Goal: Communication & Community: Answer question/provide support

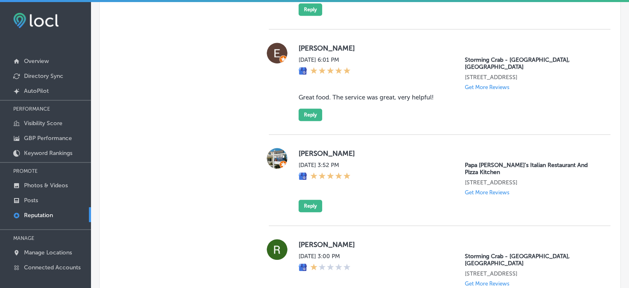
scroll to position [725, 0]
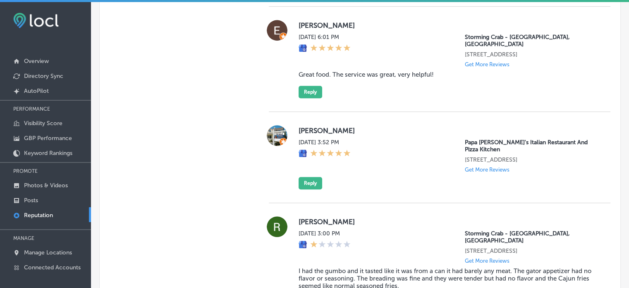
click at [341, 76] on blockquote "Great food. The service was great, very helpful!" at bounding box center [448, 74] width 299 height 7
copy blockquote "Great food. The service was great, very helpful!"
click at [305, 94] on button "Reply" at bounding box center [311, 92] width 24 height 12
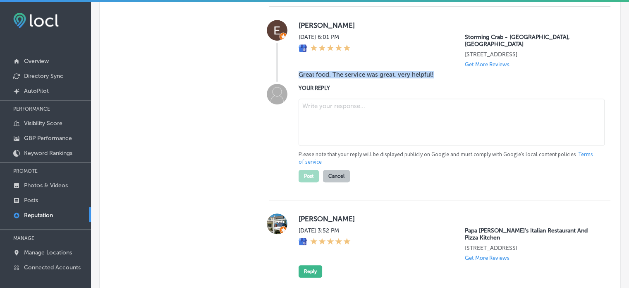
type textarea "x"
click at [321, 109] on textarea at bounding box center [452, 121] width 306 height 47
paste textarea "Thank you for the wonderful review, [Reviewer Name]! We’re thrilled to hear you…"
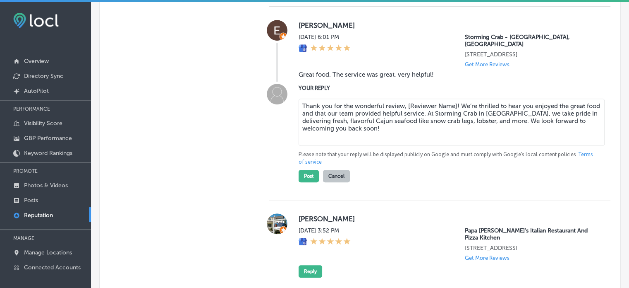
drag, startPoint x: 407, startPoint y: 105, endPoint x: 454, endPoint y: 106, distance: 46.8
click at [454, 106] on textarea "Thank you for the wonderful review, [Reviewer Name]! We’re thrilled to hear you…" at bounding box center [452, 121] width 306 height 47
type textarea "Thank you for the wonderful review, [PERSON_NAME]! We’re thrilled to hear you e…"
click at [299, 173] on button "Post" at bounding box center [309, 176] width 20 height 12
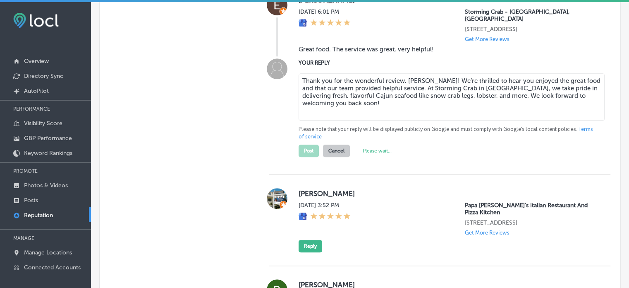
type textarea "x"
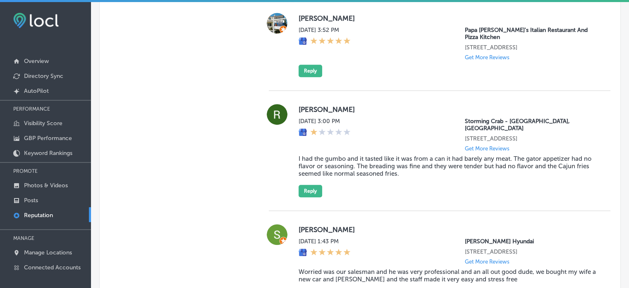
scroll to position [731, 0]
click at [312, 77] on button "Reply" at bounding box center [311, 71] width 24 height 12
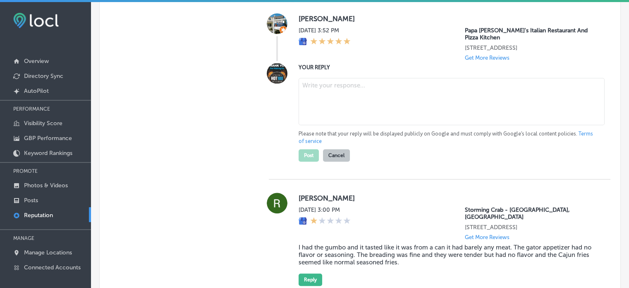
click at [329, 100] on textarea at bounding box center [452, 101] width 306 height 47
paste textarea "Thank you for the amazing 5-star review! We’re so glad to hear you had a great …"
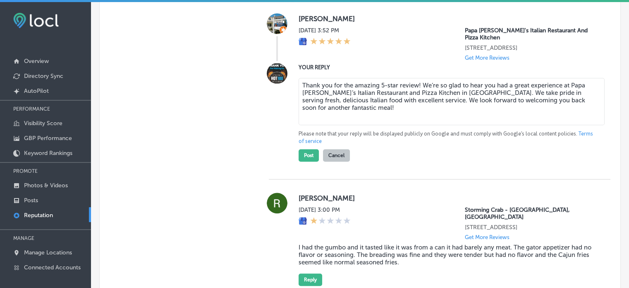
click at [415, 91] on textarea "Thank you for the amazing 5-star review! We’re so glad to hear you had a great …" at bounding box center [452, 101] width 306 height 47
type textarea "Thank you for the amazing 5-star review, [PERSON_NAME]! We’re so glad to hear y…"
click at [311, 161] on button "Post" at bounding box center [309, 155] width 20 height 12
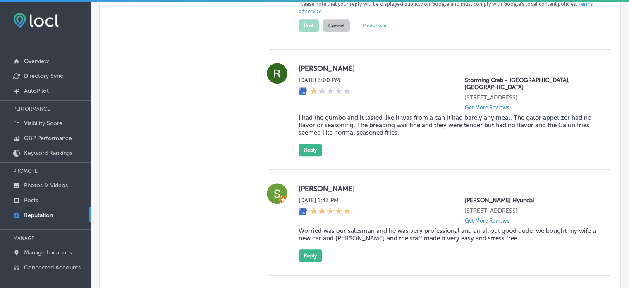
scroll to position [870, 0]
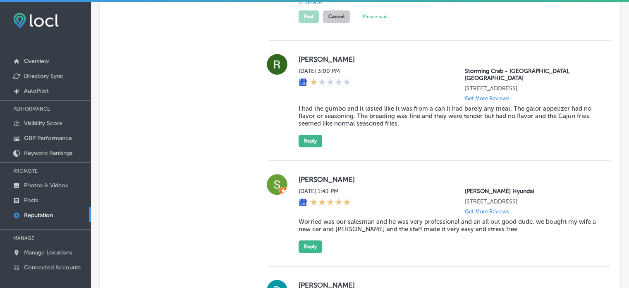
type textarea "x"
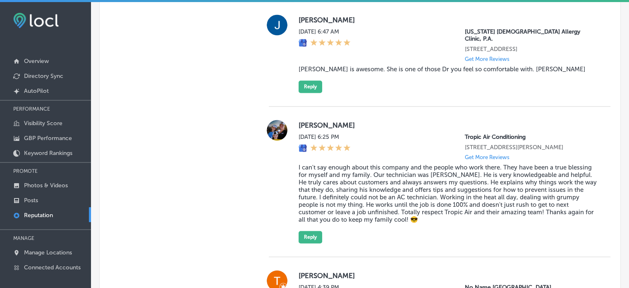
scroll to position [1220, 0]
click at [341, 72] on blockquote "[PERSON_NAME] is awesome. She is one of those Dr you feel so comfortable with. …" at bounding box center [448, 68] width 299 height 7
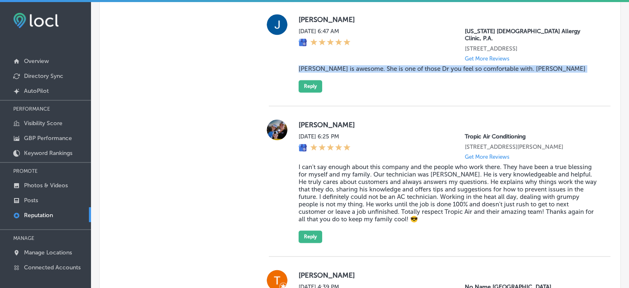
click at [341, 72] on blockquote "[PERSON_NAME] is awesome. She is one of those Dr you feel so comfortable with. …" at bounding box center [448, 68] width 299 height 7
copy blockquote "[PERSON_NAME] is awesome. She is one of those Dr you feel so comfortable with. …"
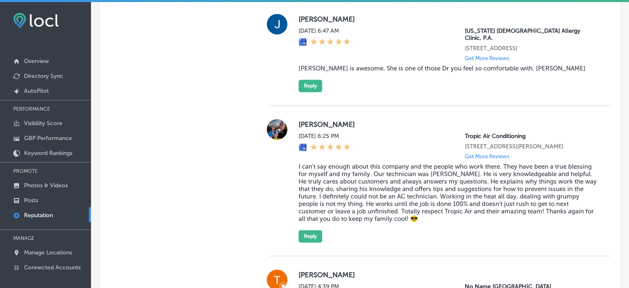
click at [310, 92] on button "Reply" at bounding box center [311, 85] width 24 height 12
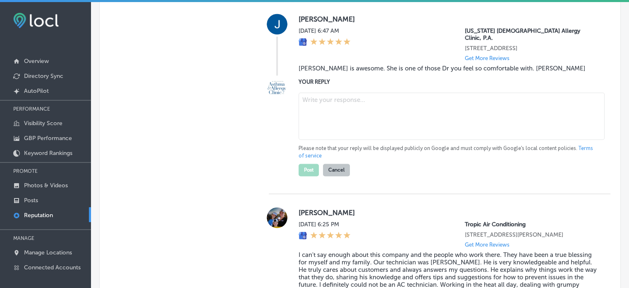
click at [335, 139] on textarea at bounding box center [452, 115] width 306 height 47
paste textarea "Thank you for the 5-star review, [PERSON_NAME]! We’re thrilled to hear that you…"
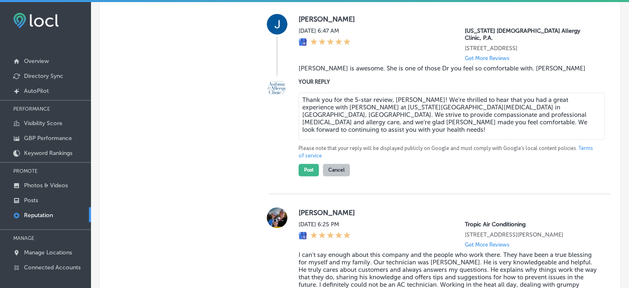
click at [426, 117] on textarea "Thank you for the 5-star review, [PERSON_NAME]! We’re thrilled to hear that you…" at bounding box center [452, 115] width 306 height 47
type textarea "Thank you for the 5-star review, [PERSON_NAME]! We’re thrilled to hear that you…"
click at [304, 194] on div "[PERSON_NAME] [DATE] 6:47 AM [US_STATE] [MEDICAL_DATA] Allergy Clinic, P.A. [ST…" at bounding box center [440, 96] width 342 height 193
click at [294, 176] on div "YOUR REPLY Thank you for the 5-star review, [PERSON_NAME]! We’re thrilled to he…" at bounding box center [440, 126] width 342 height 98
click at [299, 176] on button "Post" at bounding box center [309, 169] width 20 height 12
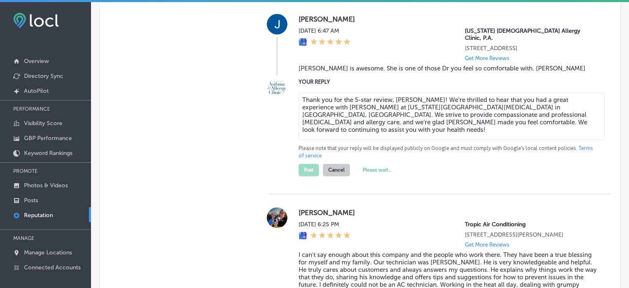
type textarea "x"
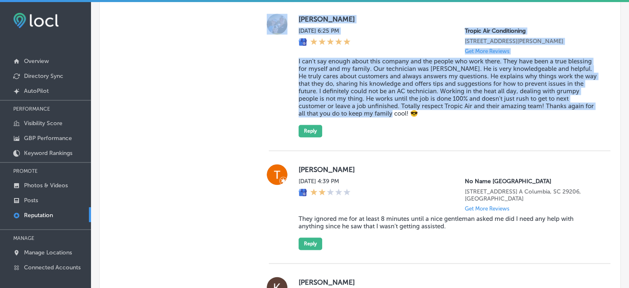
drag, startPoint x: 288, startPoint y: 78, endPoint x: 399, endPoint y: 133, distance: 123.6
click at [399, 133] on div "[PERSON_NAME][DATE] 6:25 PM Tropic Air Conditioning [STREET_ADDRESS][PERSON_NAM…" at bounding box center [440, 75] width 342 height 123
copy div "[PERSON_NAME][DATE] 6:25 PM Tropic Air Conditioning [STREET_ADDRESS][PERSON_NAM…"
click at [376, 117] on blockquote "I can't say enough about this company and the people who work there. They have …" at bounding box center [448, 88] width 299 height 60
drag, startPoint x: 290, startPoint y: 73, endPoint x: 389, endPoint y: 134, distance: 115.6
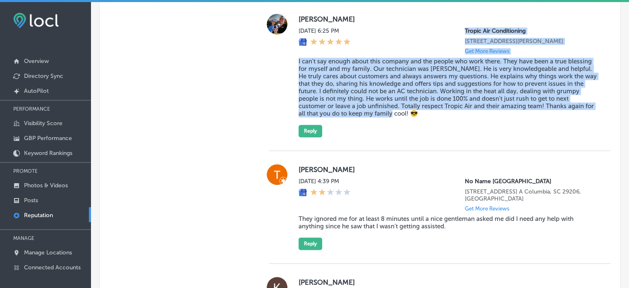
click at [389, 134] on div "[PERSON_NAME][DATE] 6:25 PM Tropic Air Conditioning [STREET_ADDRESS][PERSON_NAM…" at bounding box center [440, 75] width 342 height 123
copy div "Tropic Air Conditioning [STREET_ADDRESS][PERSON_NAME] Get More Reviews I can't …"
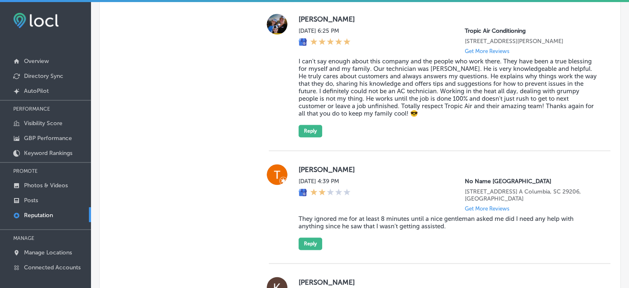
click at [370, 73] on div "[PERSON_NAME][DATE] 6:25 PM Tropic Air Conditioning [STREET_ADDRESS][PERSON_NAM…" at bounding box center [448, 75] width 299 height 123
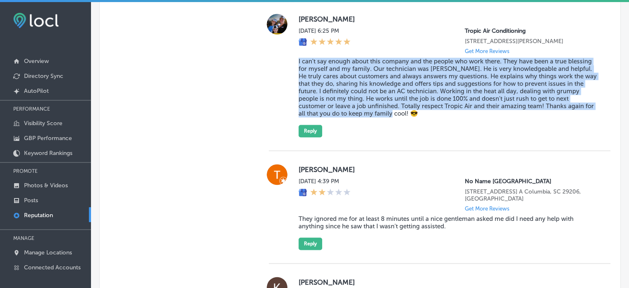
drag, startPoint x: 297, startPoint y: 76, endPoint x: 384, endPoint y: 135, distance: 105.2
click at [384, 117] on blockquote "I can't say enough about this company and the people who work there. They have …" at bounding box center [448, 88] width 299 height 60
copy blockquote "I can't say enough about this company and the people who work there. They have …"
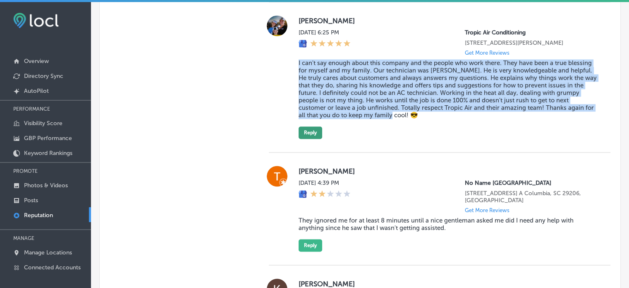
click at [305, 139] on button "Reply" at bounding box center [311, 132] width 24 height 12
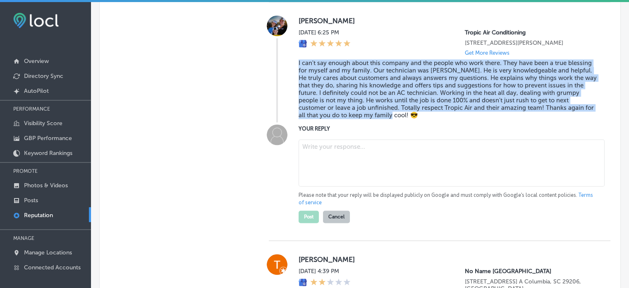
click at [331, 161] on textarea at bounding box center [452, 162] width 306 height 47
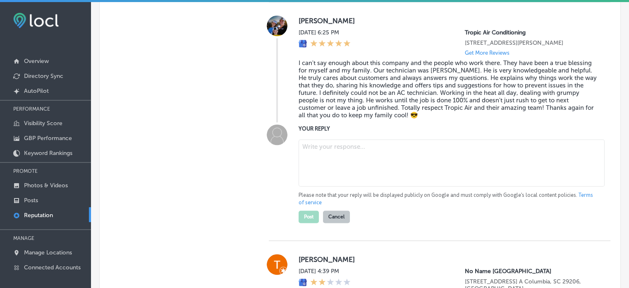
paste textarea "Thank you for the fantastic review! We’re so glad to hear that [PERSON_NAME] wa…"
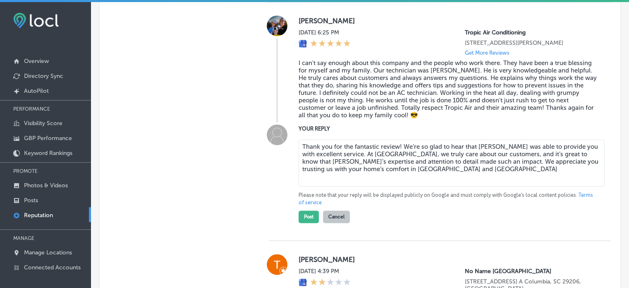
click at [401, 186] on textarea "Thank you for the fantastic review! We’re so glad to hear that [PERSON_NAME] wa…" at bounding box center [452, 162] width 306 height 47
paste textarea "—we’re here anytime you need us!"
type textarea "Thank you for the fantastic review! We’re so glad to hear that [PERSON_NAME] wa…"
click at [319, 169] on textarea "Thank you for the fantastic review! We’re so glad to hear that [PERSON_NAME] wa…" at bounding box center [452, 162] width 306 height 47
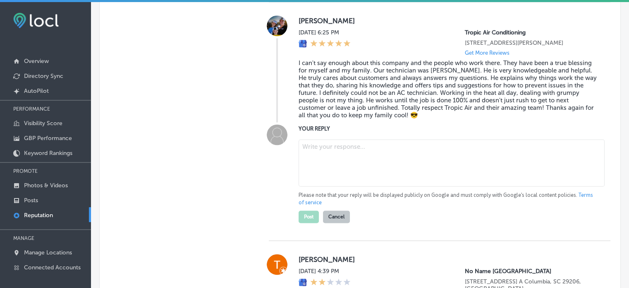
paste textarea "Thank you so much for the glowing review! We truly appreciate your kind words a…"
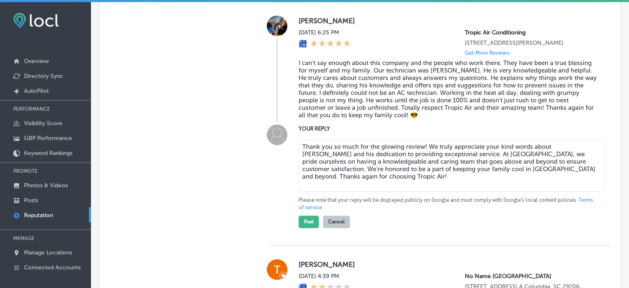
drag, startPoint x: 474, startPoint y: 193, endPoint x: 507, endPoint y: 190, distance: 33.2
click at [507, 190] on textarea "Thank you so much for the glowing review! We truly appreciate your kind words a…" at bounding box center [452, 165] width 306 height 52
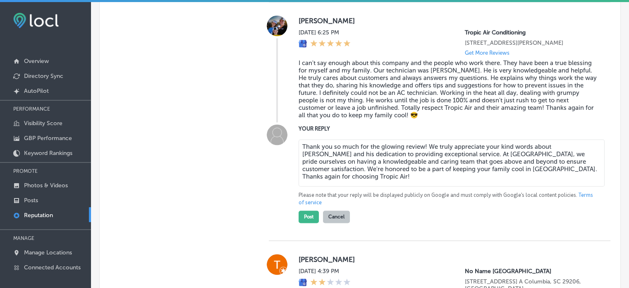
click at [423, 166] on textarea "Thank you so much for the glowing review! We truly appreciate your kind words a…" at bounding box center [452, 162] width 306 height 47
type textarea "Thank you so much for the glowing review, [PERSON_NAME]! We truly appreciate yo…"
click at [425, 119] on blockquote "I can't say enough about this company and the people who work there. They have …" at bounding box center [448, 89] width 299 height 60
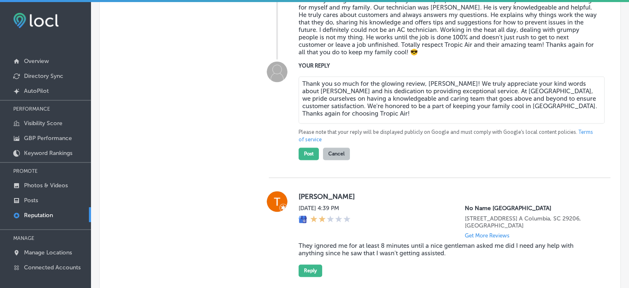
scroll to position [1283, 0]
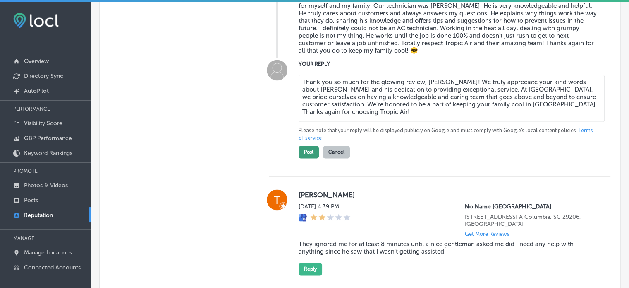
click at [313, 158] on button "Post" at bounding box center [309, 152] width 20 height 12
type textarea "x"
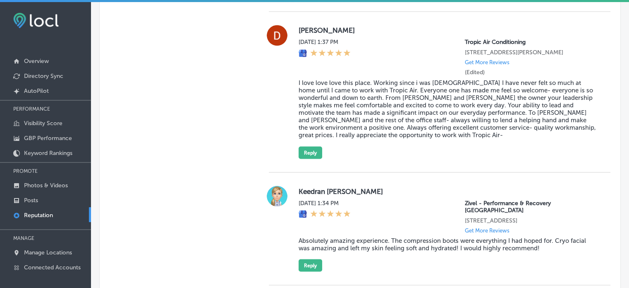
scroll to position [1446, 0]
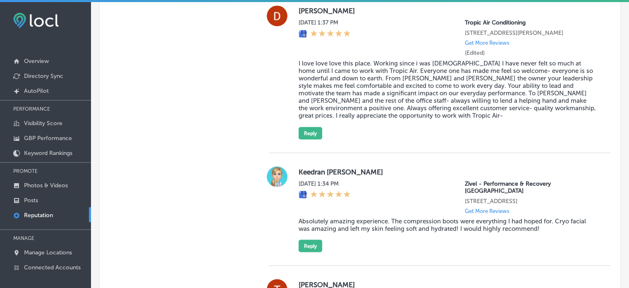
click at [316, 87] on blockquote "I love love love this place. Working since i was [DEMOGRAPHIC_DATA] I have neve…" at bounding box center [448, 90] width 299 height 60
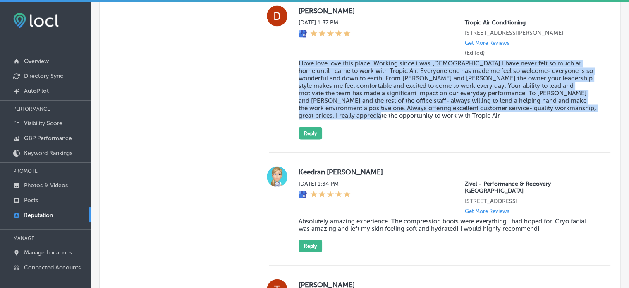
drag, startPoint x: 293, startPoint y: 72, endPoint x: 363, endPoint y: 134, distance: 93.2
click at [363, 134] on div "[PERSON_NAME][DATE] 1:37 PM Tropic Air Conditioning [STREET_ADDRESS][PERSON_NAM…" at bounding box center [440, 72] width 342 height 134
copy blockquote "I love love love this place. Working since i was [DEMOGRAPHIC_DATA] I have neve…"
click at [317, 139] on button "Reply" at bounding box center [311, 133] width 24 height 12
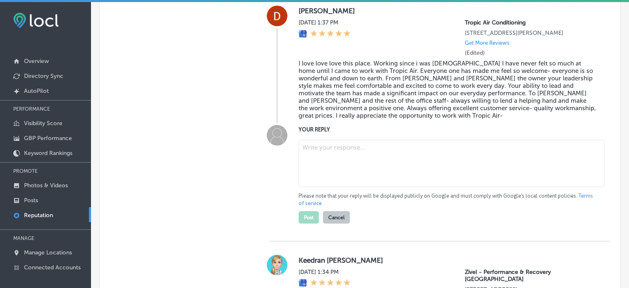
click at [363, 132] on label "YOUR REPLY" at bounding box center [448, 129] width 299 height 6
click at [337, 160] on textarea at bounding box center [452, 162] width 306 height 47
click at [387, 161] on textarea at bounding box center [452, 162] width 306 height 47
paste textarea "Thank you for the kind words! We're so glad to hear that Tropic Air has made su…"
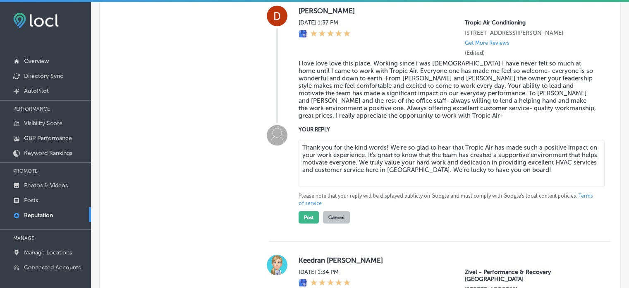
click at [384, 160] on textarea "Thank you for the kind words! We're so glad to hear that Tropic Air has made su…" at bounding box center [452, 162] width 306 height 47
type textarea "Thank you for the kind words, [PERSON_NAME]! We're so glad to hear that Tropic …"
click at [313, 223] on button "Post" at bounding box center [309, 217] width 20 height 12
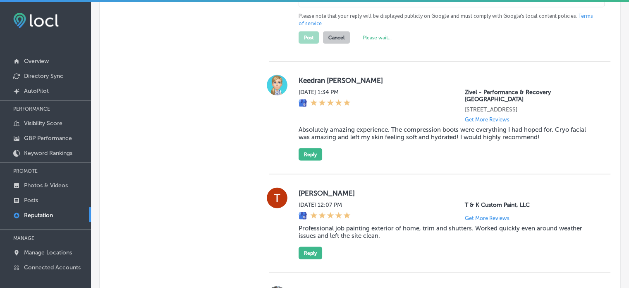
scroll to position [1632, 0]
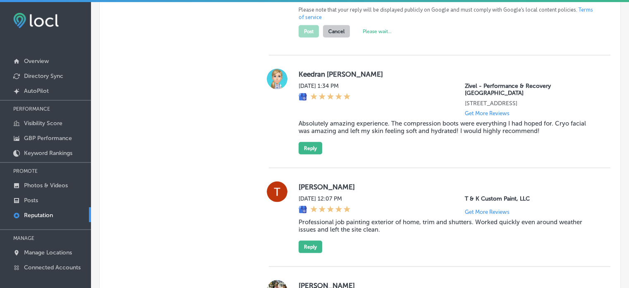
type textarea "x"
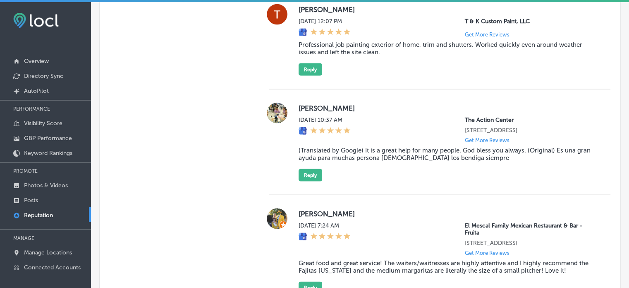
scroll to position [1718, 0]
click at [320, 71] on div "[PERSON_NAME][DATE] 12:07 PM T & K Custom Paint, LLC Get More Reviews Professio…" at bounding box center [448, 39] width 299 height 72
click at [313, 70] on button "Reply" at bounding box center [311, 68] width 24 height 12
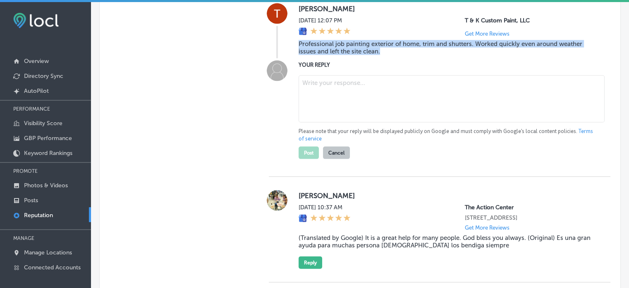
drag, startPoint x: 294, startPoint y: 49, endPoint x: 396, endPoint y: 62, distance: 103.0
click at [396, 58] on div "[PERSON_NAME][DATE] 12:07 PM T & K Custom Paint, LLC Get More Reviews Professio…" at bounding box center [440, 30] width 342 height 55
copy blockquote "Professional job painting exterior of home, trim and shutters. Worked quickly e…"
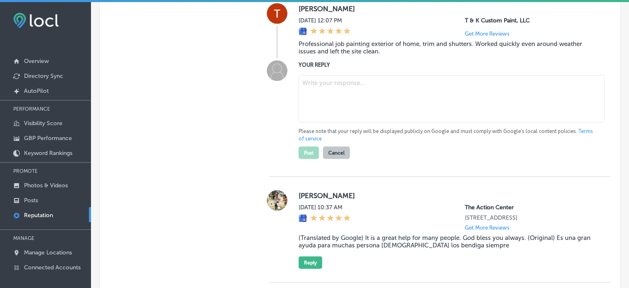
click at [338, 96] on textarea at bounding box center [452, 98] width 306 height 47
paste textarea "Thank you for the great review! We’re thrilled to hear that you’re happy with t…"
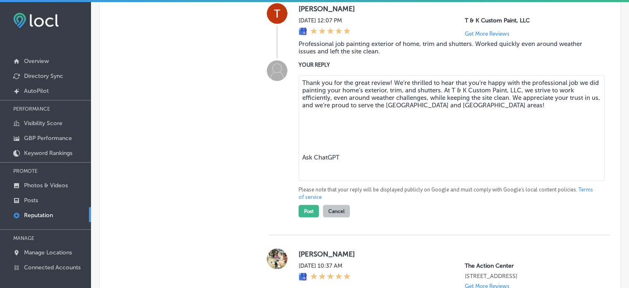
drag, startPoint x: 325, startPoint y: 120, endPoint x: 360, endPoint y: 170, distance: 60.6
click at [360, 170] on textarea "Thank you for the great review! We’re thrilled to hear that you’re happy with t…" at bounding box center [452, 128] width 306 height 106
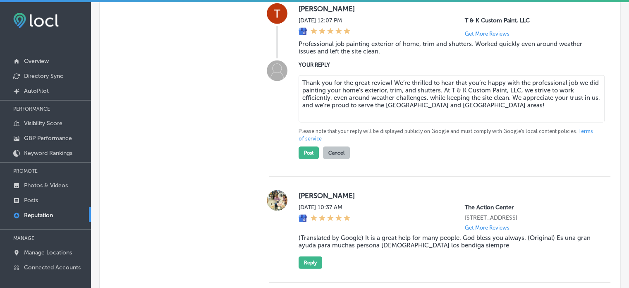
click at [387, 88] on textarea "Thank you for the great review! We’re thrilled to hear that you’re happy with t…" at bounding box center [452, 98] width 306 height 47
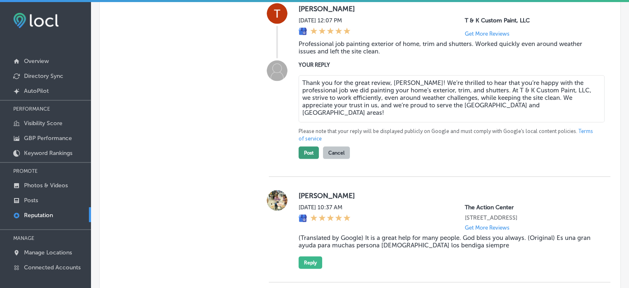
type textarea "Thank you for the great review, [PERSON_NAME]! We’re thrilled to hear that you’…"
click at [305, 159] on button "Post" at bounding box center [309, 152] width 20 height 12
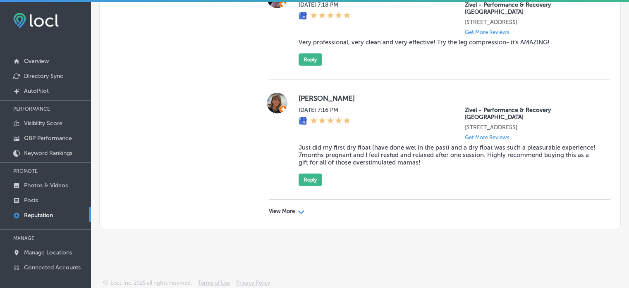
scroll to position [2142, 0]
click at [296, 212] on div "View More Path Created with Sketch." at bounding box center [287, 211] width 36 height 7
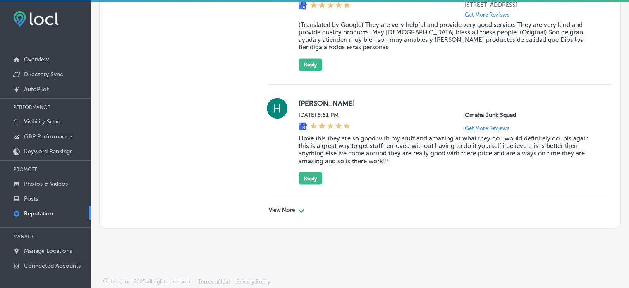
scroll to position [4602, 0]
click at [296, 209] on div "View More Path Created with Sketch." at bounding box center [287, 209] width 36 height 7
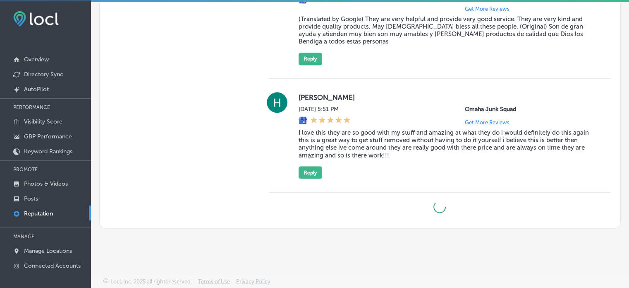
type textarea "x"
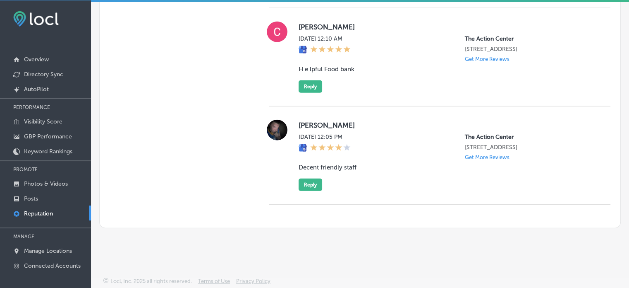
scroll to position [5215, 0]
click at [48, 197] on link "Posts" at bounding box center [45, 197] width 91 height 15
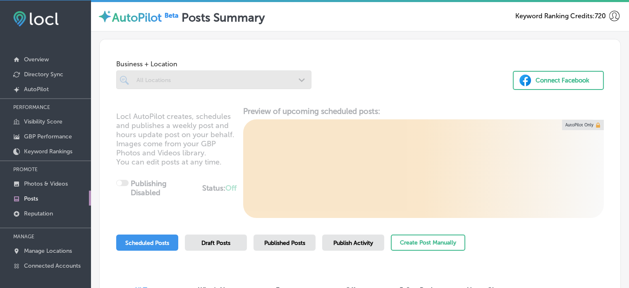
click at [182, 87] on div at bounding box center [213, 79] width 195 height 19
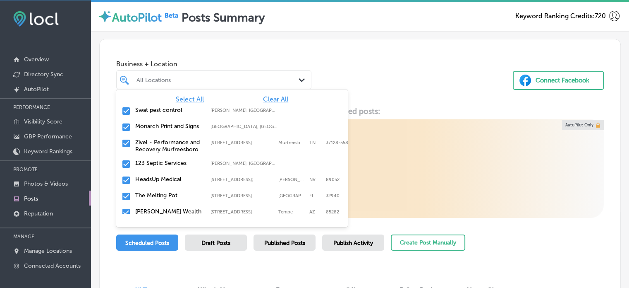
click at [182, 87] on div "All Locations Path Created with Sketch." at bounding box center [213, 79] width 195 height 19
click at [276, 95] on span "Clear All" at bounding box center [275, 99] width 25 height 8
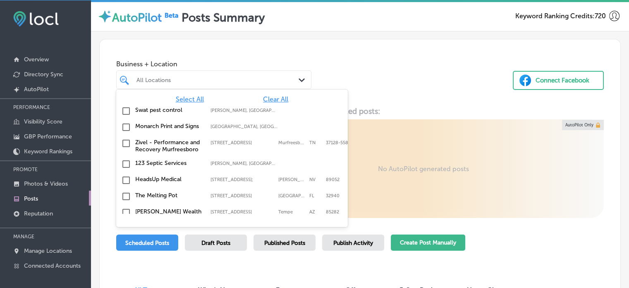
click at [432, 241] on button "Create Post Manually" at bounding box center [428, 242] width 74 height 16
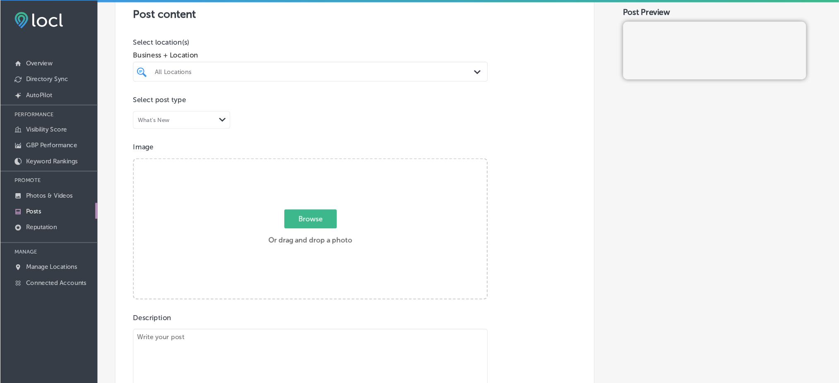
scroll to position [178, 0]
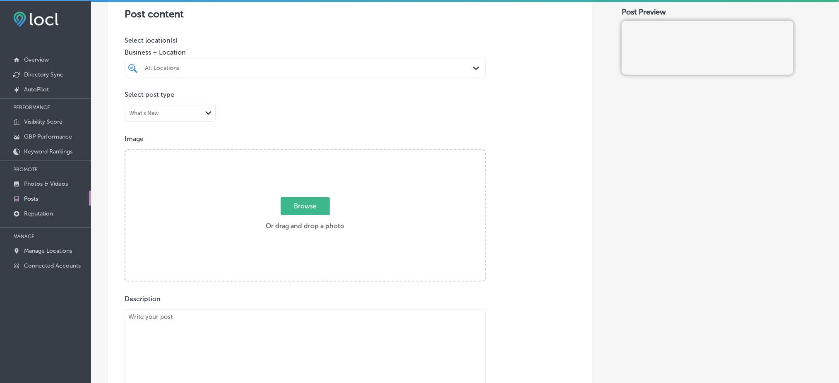
drag, startPoint x: 635, startPoint y: 0, endPoint x: 519, endPoint y: 132, distance: 175.6
click at [519, 132] on div "Post content Select location(s) Business + Location All Locations Path Created …" at bounding box center [350, 246] width 485 height 524
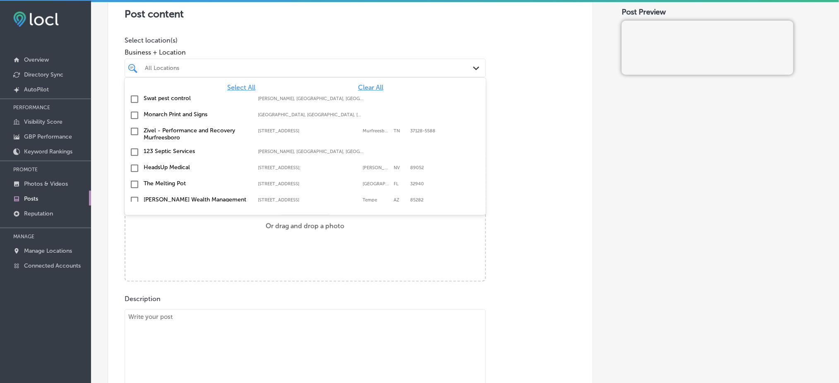
click at [405, 75] on div "All Locations Path Created with Sketch." at bounding box center [305, 68] width 361 height 19
click at [375, 87] on div "Select All Clear All" at bounding box center [305, 88] width 361 height 8
click at [367, 87] on span "Clear All" at bounding box center [370, 88] width 25 height 8
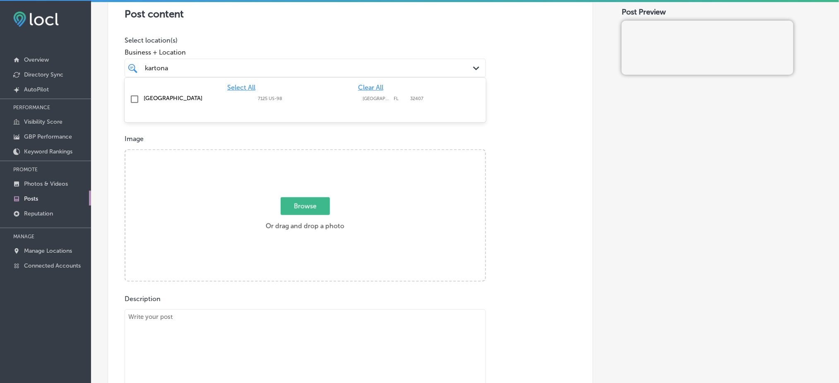
click at [339, 106] on div "[GEOGRAPHIC_DATA] [STREET_ADDRESS] 7125 [GEOGRAPHIC_DATA]-98 [GEOGRAPHIC_DATA]" at bounding box center [305, 99] width 361 height 16
type input "kartona"
click at [512, 161] on div "Image Powered by PQINA Browse Or drag and drop a photo" at bounding box center [350, 208] width 451 height 147
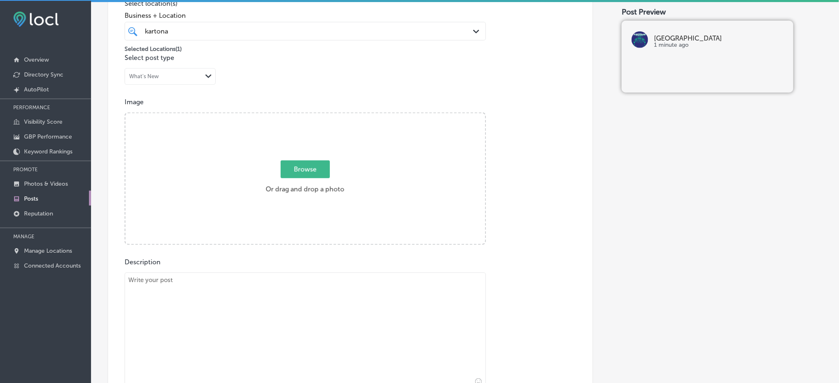
scroll to position [214, 0]
click at [251, 286] on textarea at bounding box center [305, 331] width 361 height 116
paste textarea "[GEOGRAPHIC_DATA] in [GEOGRAPHIC_DATA] offers more than just a race—it’s a high…"
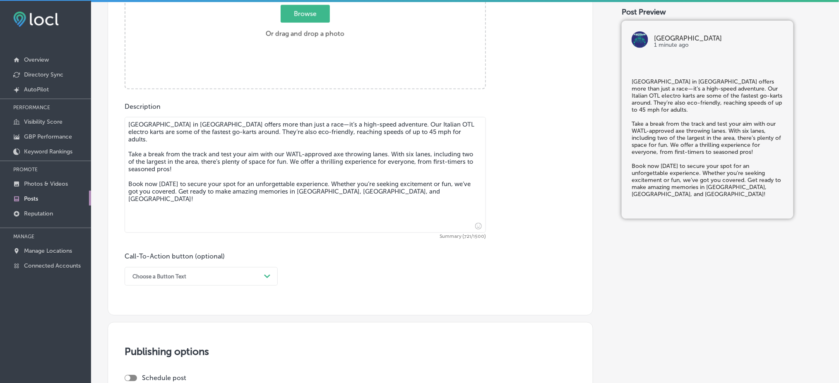
scroll to position [371, 0]
type textarea "[GEOGRAPHIC_DATA] in [GEOGRAPHIC_DATA] offers more than just a race—it’s a high…"
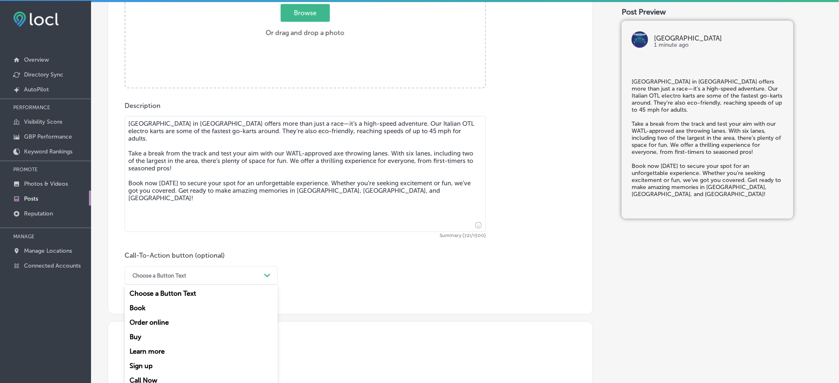
scroll to position [382, 0]
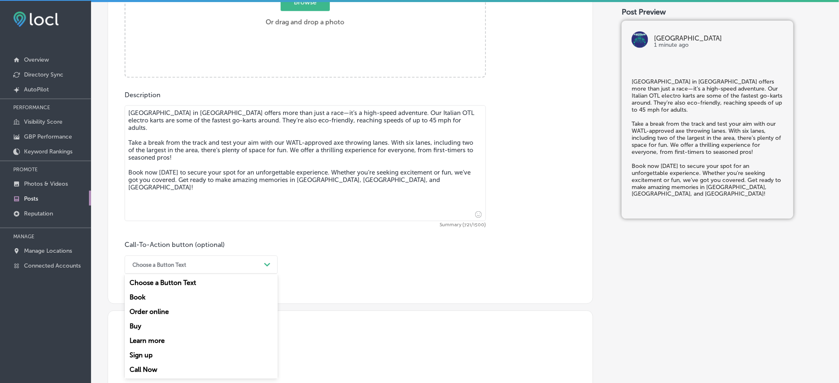
click at [176, 274] on div "option Choose a Button Text focused, 1 of 7. 7 results available. Use Up and Do…" at bounding box center [201, 265] width 153 height 19
click at [154, 287] on div "Order online" at bounding box center [201, 312] width 153 height 14
click at [154, 287] on input "text" at bounding box center [305, 313] width 360 height 23
click at [144, 259] on div "Order online" at bounding box center [194, 265] width 132 height 13
click at [147, 287] on div "Book" at bounding box center [201, 297] width 153 height 14
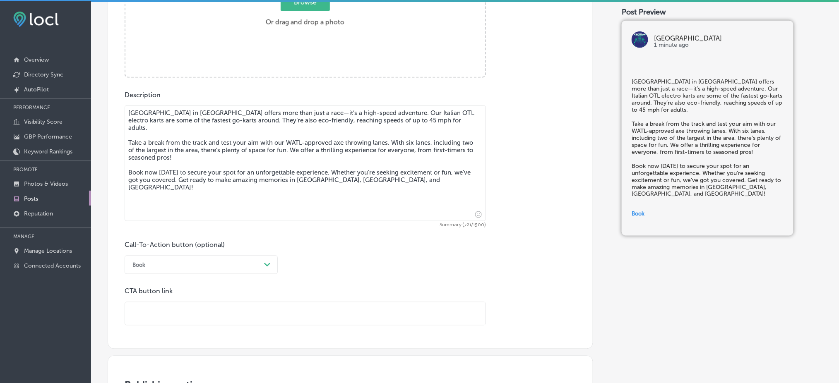
click at [155, 287] on input "text" at bounding box center [305, 313] width 360 height 23
paste input "[URL][DOMAIN_NAME]"
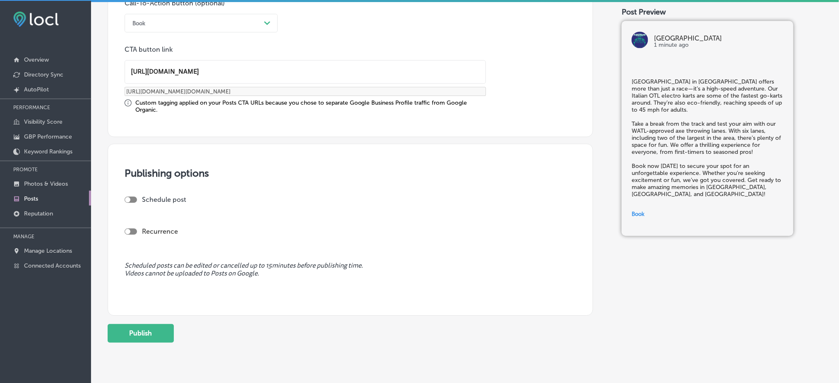
scroll to position [627, 0]
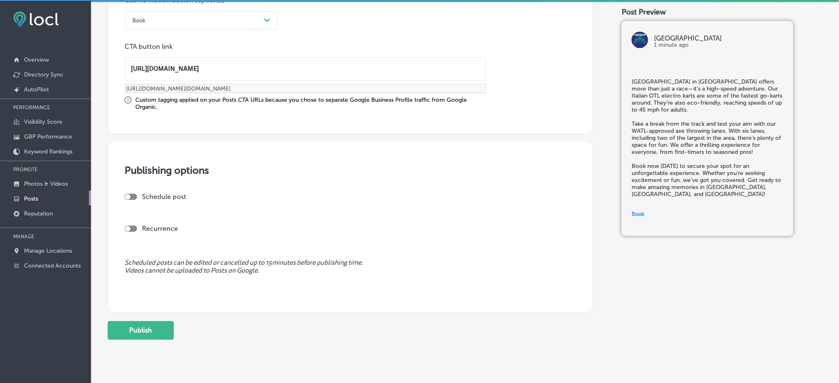
type input "[URL][DOMAIN_NAME]"
click at [129, 197] on div at bounding box center [127, 196] width 5 height 5
checkbox input "true"
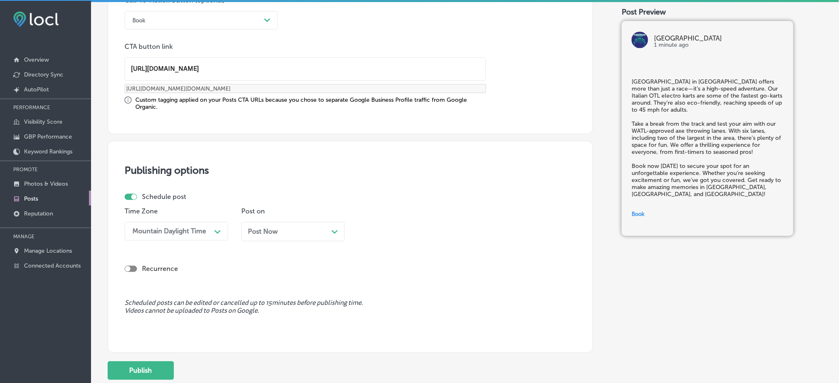
click at [300, 224] on div "Post Now Path Created with Sketch." at bounding box center [292, 231] width 103 height 19
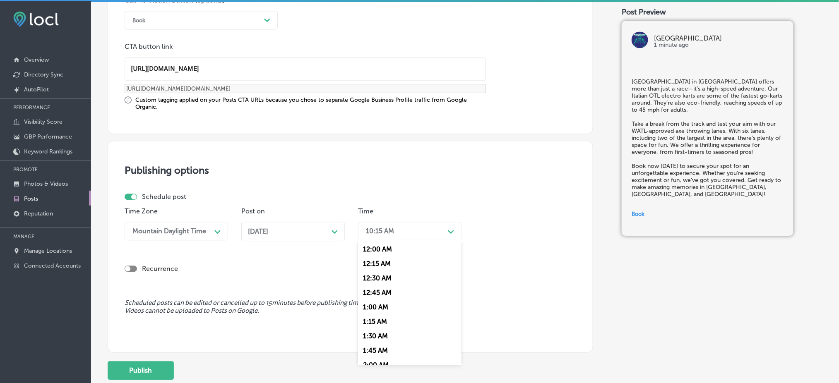
click at [394, 235] on div "10:15 AM" at bounding box center [403, 231] width 83 height 14
click at [403, 287] on div "7:00 AM" at bounding box center [409, 333] width 103 height 14
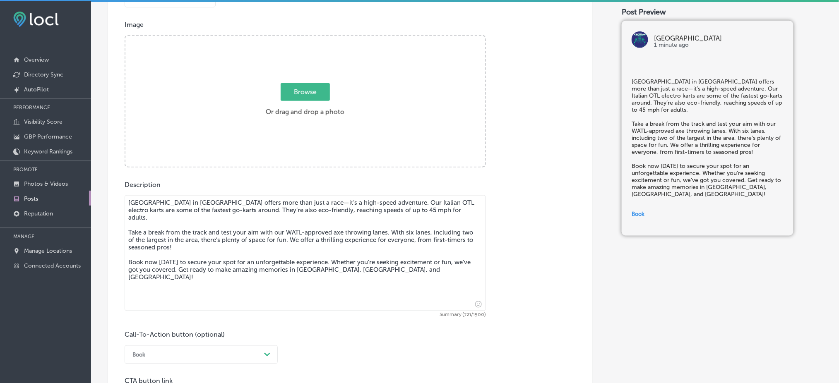
scroll to position [290, 0]
click at [406, 261] on textarea "[GEOGRAPHIC_DATA] in [GEOGRAPHIC_DATA] offers more than just a race—it’s a high…" at bounding box center [305, 255] width 361 height 116
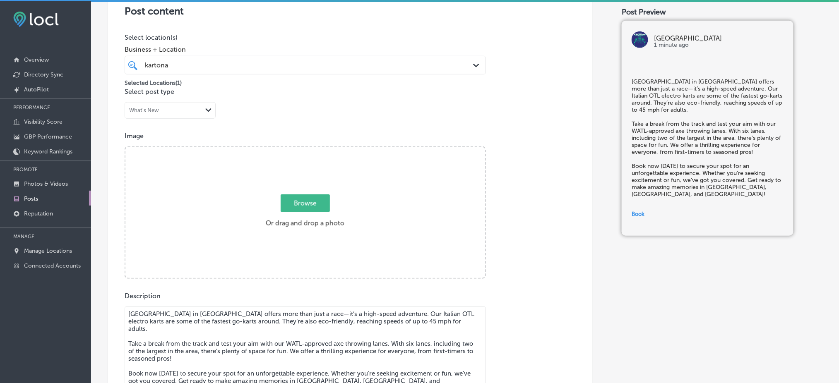
scroll to position [180, 0]
click at [351, 244] on div "Browse Or drag and drop a photo" at bounding box center [305, 214] width 360 height 132
click at [125, 148] on input "Browse Or drag and drop a photo" at bounding box center [305, 149] width 360 height 2
type input "C:\fakepath\kartona-electric-speedway (6).jpg"
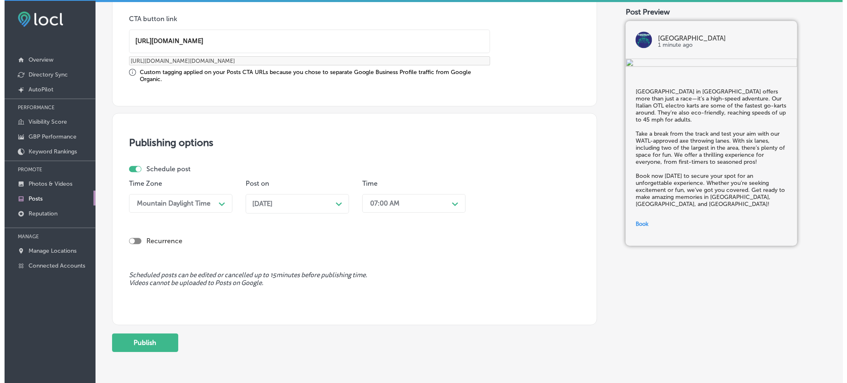
scroll to position [685, 0]
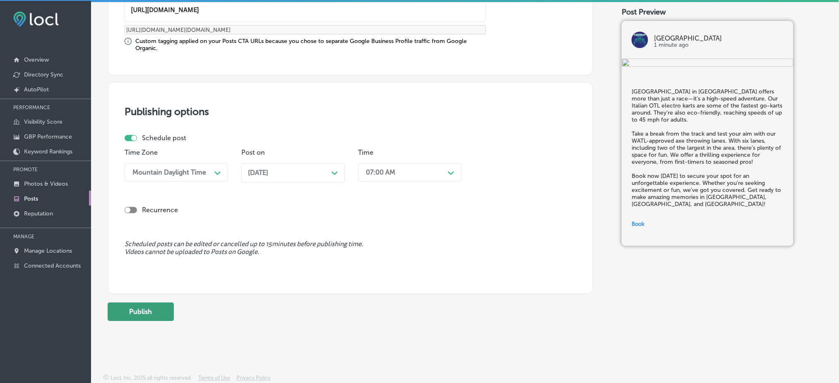
click at [153, 287] on button "Publish" at bounding box center [141, 311] width 66 height 19
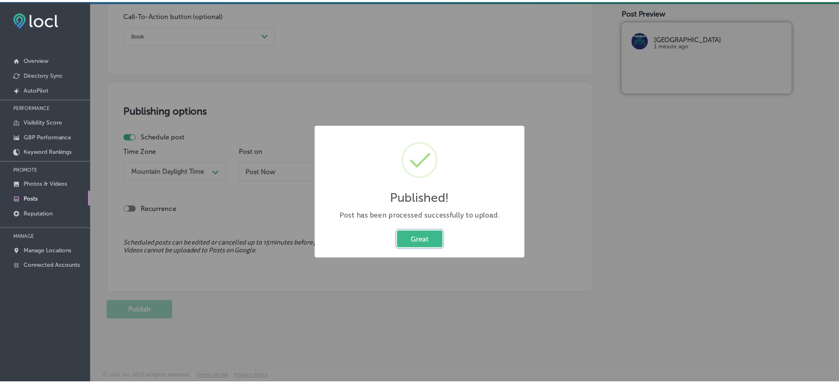
scroll to position [612, 0]
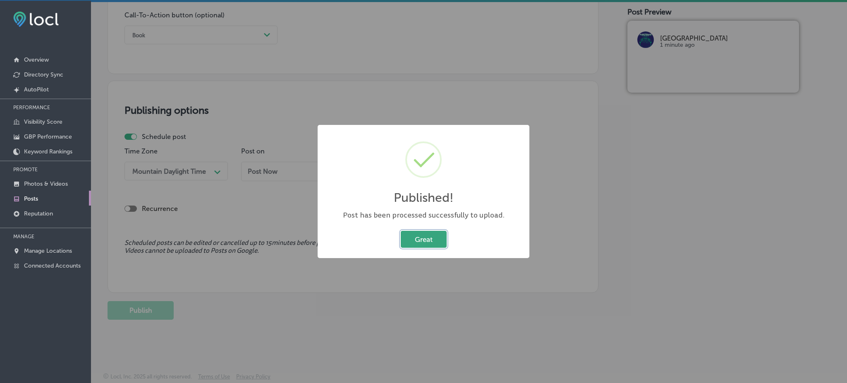
click at [431, 240] on button "Great" at bounding box center [424, 239] width 46 height 17
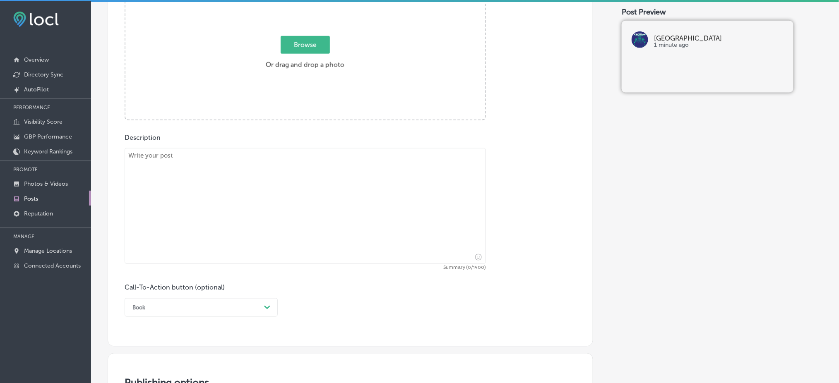
scroll to position [339, 0]
click at [341, 216] on textarea at bounding box center [305, 207] width 361 height 116
paste textarea "Feel the rush of high-speed racing at [GEOGRAPHIC_DATA] in [GEOGRAPHIC_DATA]! O…"
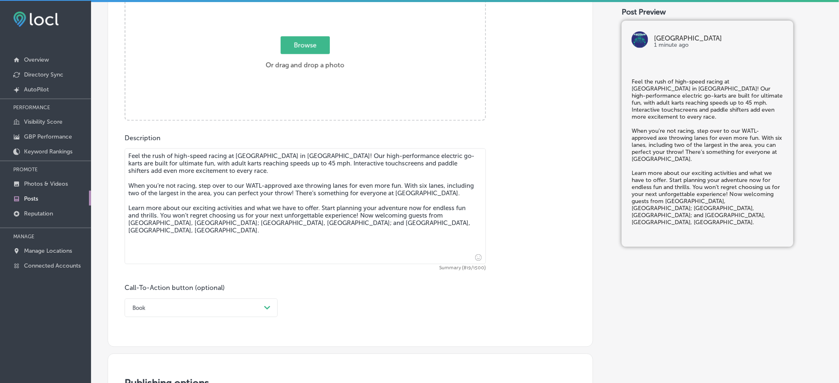
click at [239, 287] on div "Book Path Created with Sketch." at bounding box center [201, 308] width 153 height 19
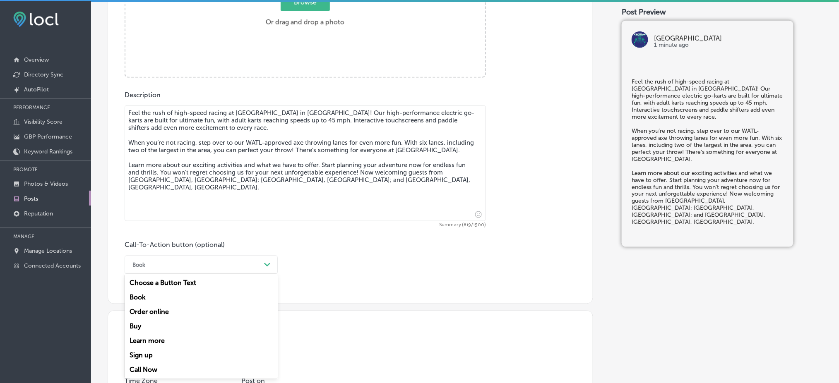
click at [166, 287] on div "Learn more" at bounding box center [201, 341] width 153 height 14
click at [379, 163] on textarea "Feel the rush of high-speed racing at [GEOGRAPHIC_DATA] in [GEOGRAPHIC_DATA]! O…" at bounding box center [305, 164] width 361 height 116
paste textarea
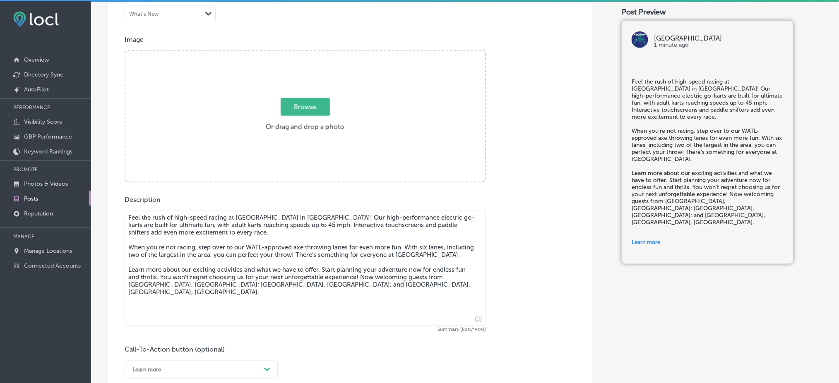
scroll to position [276, 0]
type textarea "Feel the rush of high-speed racing at [GEOGRAPHIC_DATA] in [GEOGRAPHIC_DATA]! O…"
click at [327, 82] on div "Browse Or drag and drop a photo" at bounding box center [305, 118] width 360 height 132
click at [125, 52] on input "Browse Or drag and drop a photo" at bounding box center [305, 53] width 360 height 2
type input "C:\fakepath\kartona-electric-speedway (7).jpg"
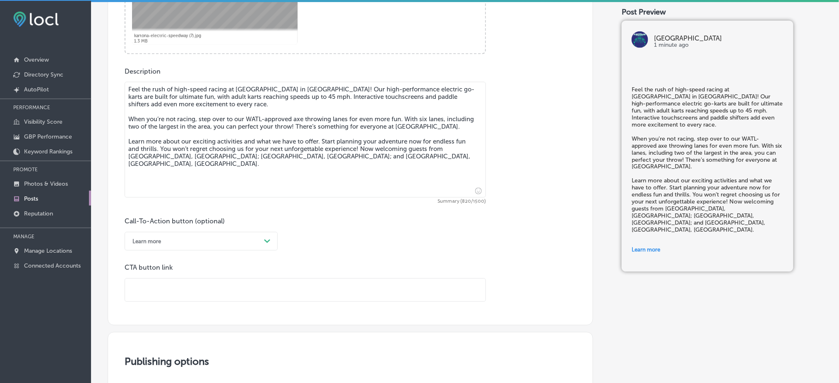
scroll to position [410, 0]
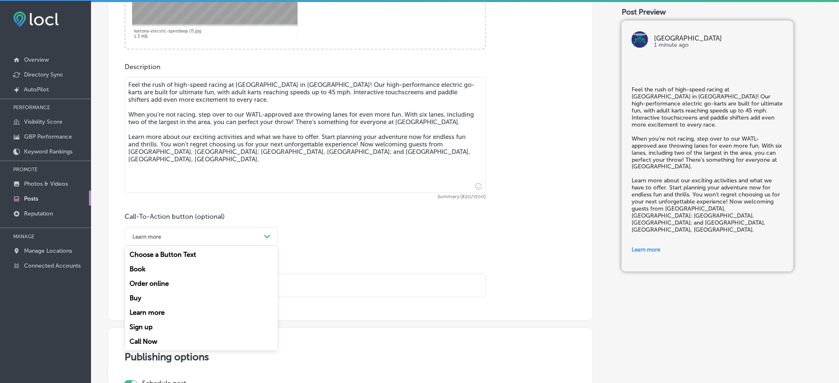
click at [229, 237] on div "Learn more" at bounding box center [194, 236] width 132 height 13
click at [164, 287] on div "Learn more" at bounding box center [201, 313] width 153 height 14
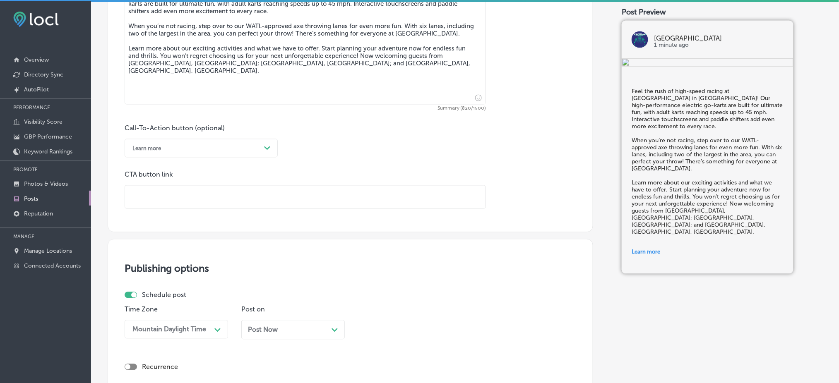
scroll to position [499, 0]
click at [227, 192] on input "text" at bounding box center [305, 196] width 360 height 23
paste input "[URL][DOMAIN_NAME]"
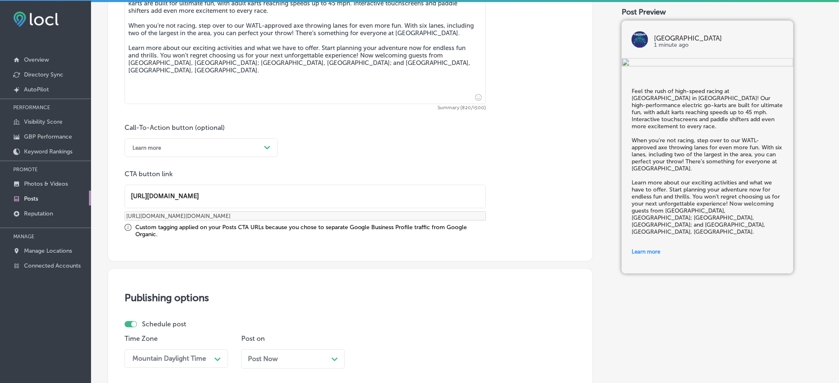
type input "[URL][DOMAIN_NAME]"
click at [350, 174] on p "CTA button link" at bounding box center [305, 174] width 361 height 8
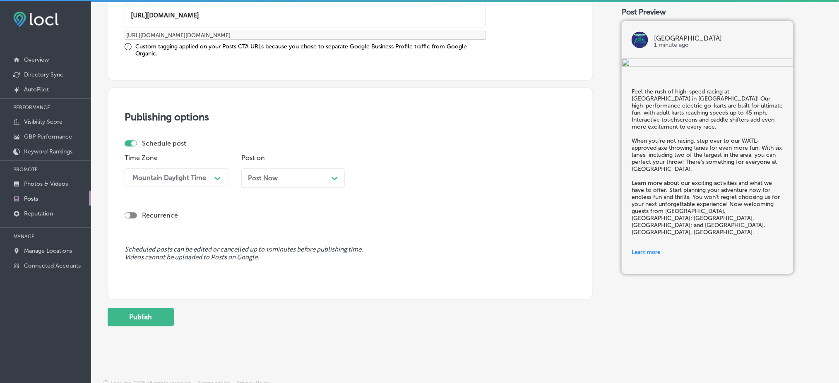
scroll to position [685, 0]
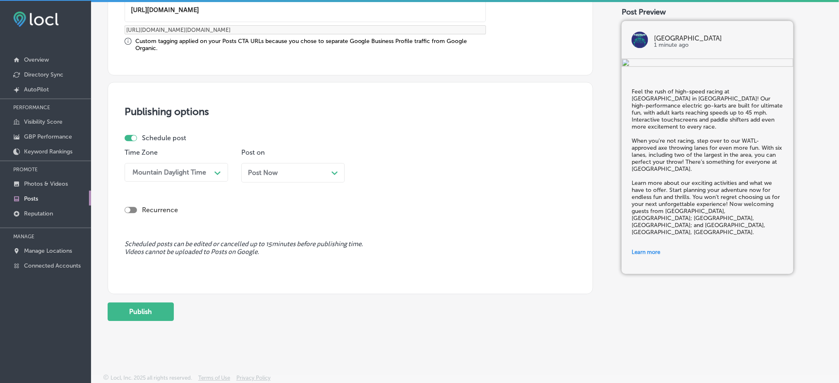
click at [282, 184] on div "Post Now Path Created with Sketch." at bounding box center [292, 176] width 103 height 26
click at [276, 178] on div "Post Now Path Created with Sketch." at bounding box center [292, 172] width 103 height 19
click at [391, 183] on div "Time 10:15 AM Path Created with Sketch." at bounding box center [409, 169] width 103 height 40
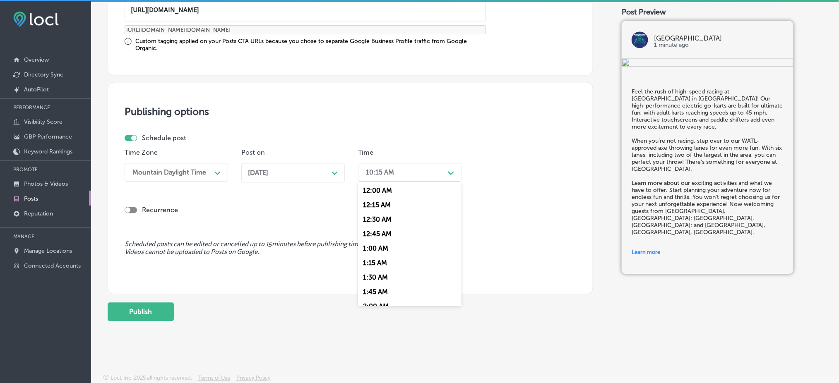
click at [374, 163] on div "10:15 AM Path Created with Sketch." at bounding box center [409, 172] width 103 height 19
click at [372, 247] on div "7:00 AM" at bounding box center [409, 248] width 103 height 14
click at [359, 214] on div "Recurrence" at bounding box center [350, 210] width 451 height 16
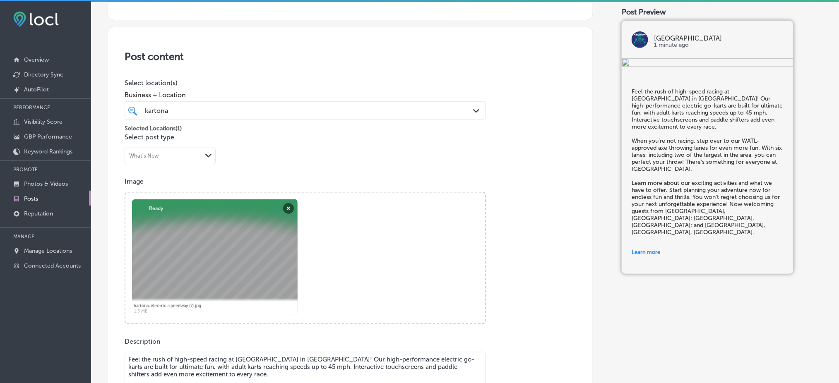
scroll to position [133, 0]
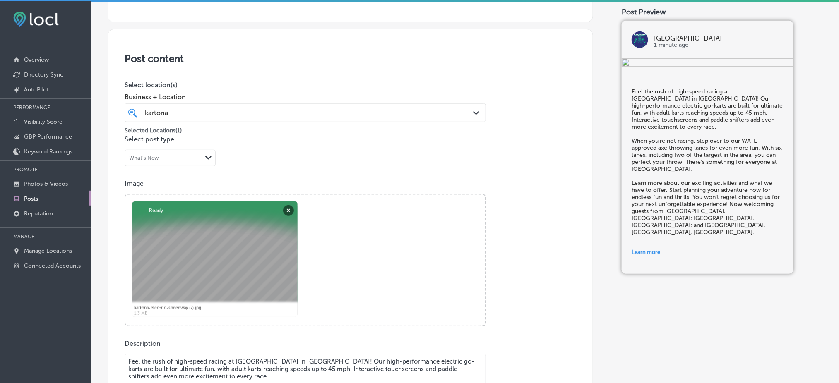
click at [482, 75] on div "Post content Select location(s) Business + Location kartona kartona Path Create…" at bounding box center [350, 328] width 485 height 599
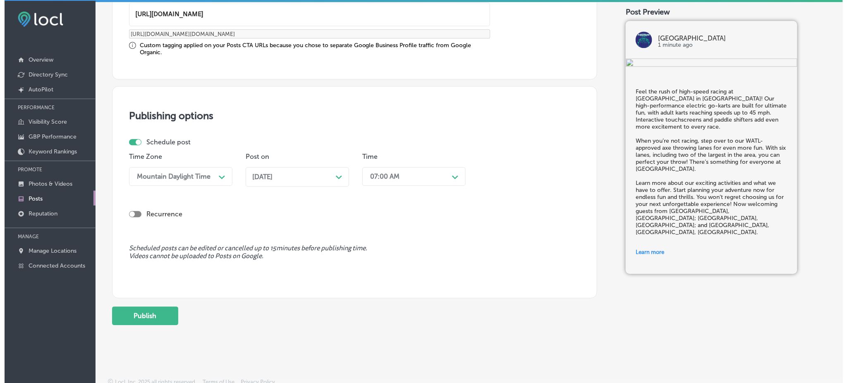
scroll to position [685, 0]
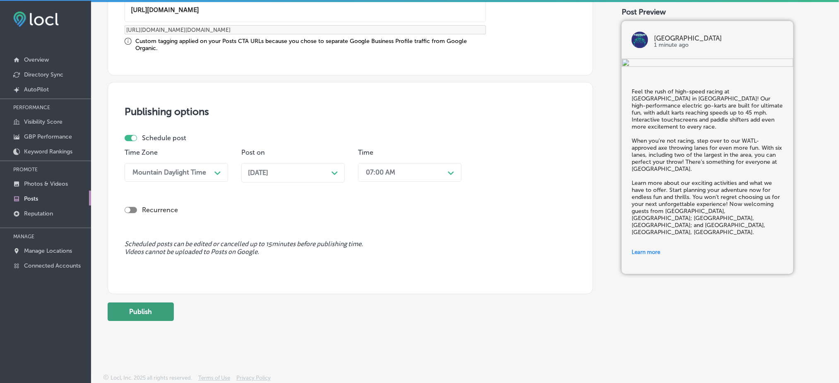
click at [151, 287] on button "Publish" at bounding box center [141, 311] width 66 height 19
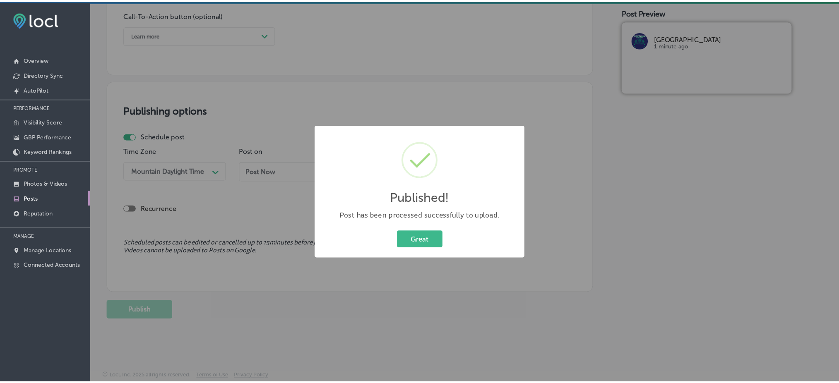
scroll to position [612, 0]
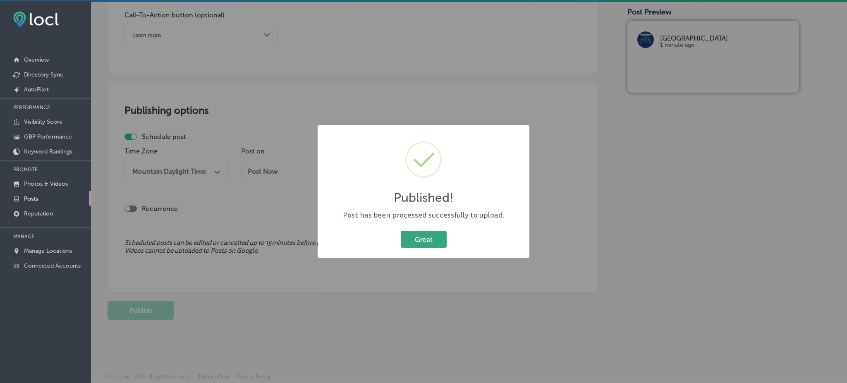
click at [438, 241] on button "Great" at bounding box center [424, 239] width 46 height 17
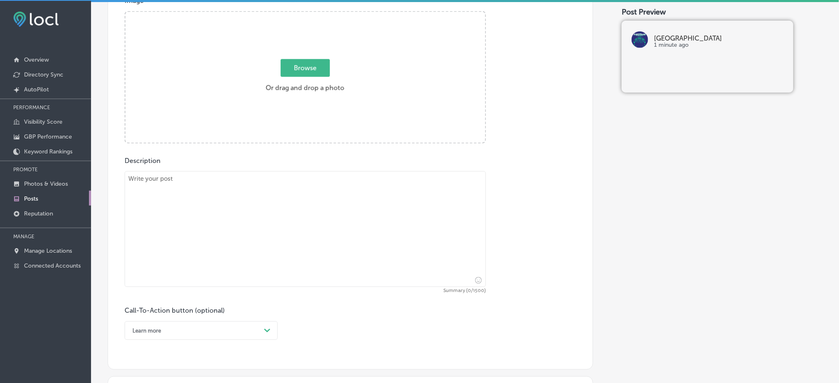
scroll to position [318, 0]
click at [266, 189] on textarea at bounding box center [305, 227] width 361 height 116
paste textarea "Experience the thrill of the fastest go-karts in [GEOGRAPHIC_DATA] at [GEOGRAPH…"
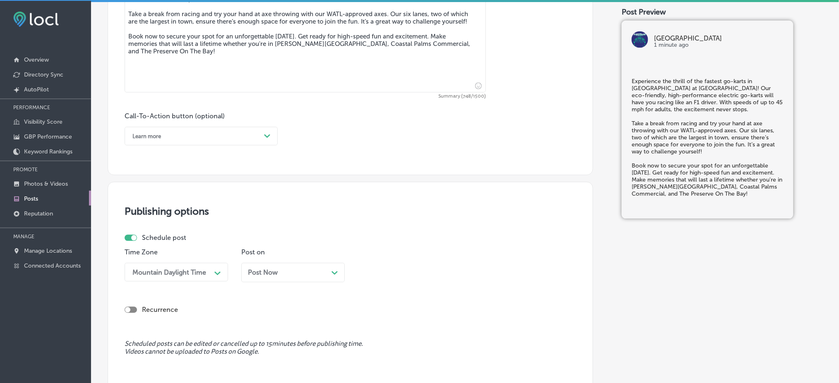
scroll to position [513, 0]
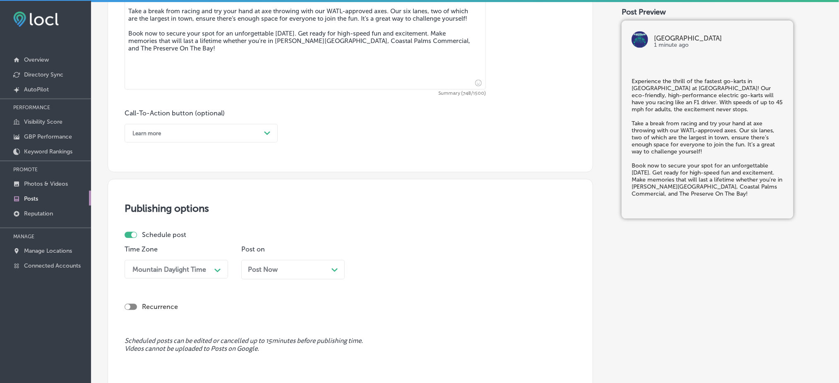
type textarea "Experience the thrill of the fastest go-karts in [GEOGRAPHIC_DATA] at [GEOGRAPH…"
click at [174, 128] on div "Learn more" at bounding box center [194, 133] width 132 height 13
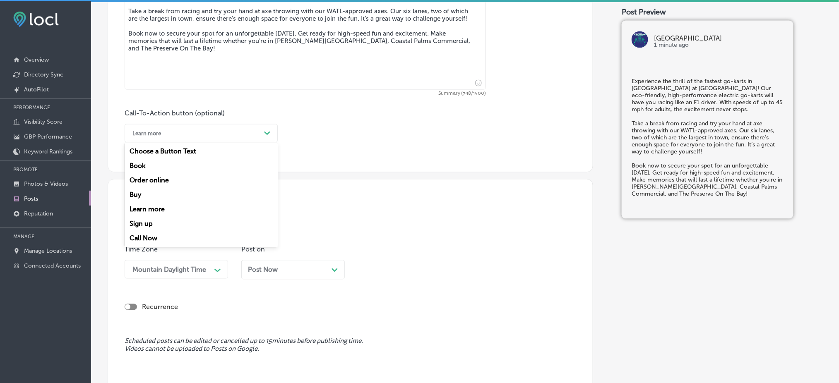
click at [163, 166] on div "Book" at bounding box center [201, 166] width 153 height 14
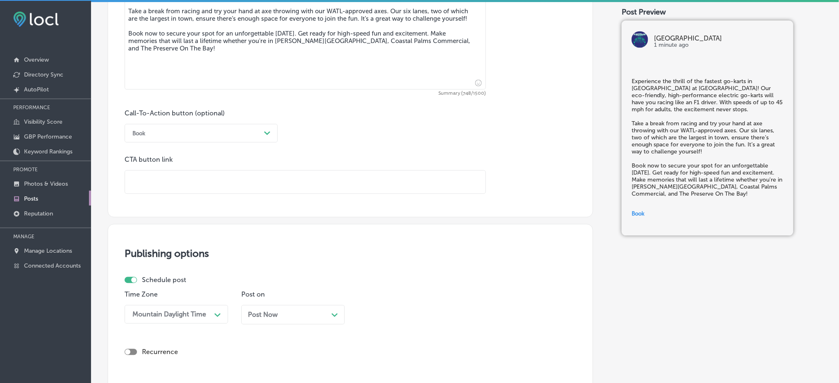
click at [344, 161] on p "CTA button link" at bounding box center [305, 160] width 361 height 8
click at [375, 186] on input "text" at bounding box center [305, 182] width 360 height 23
paste input "[URL][DOMAIN_NAME]"
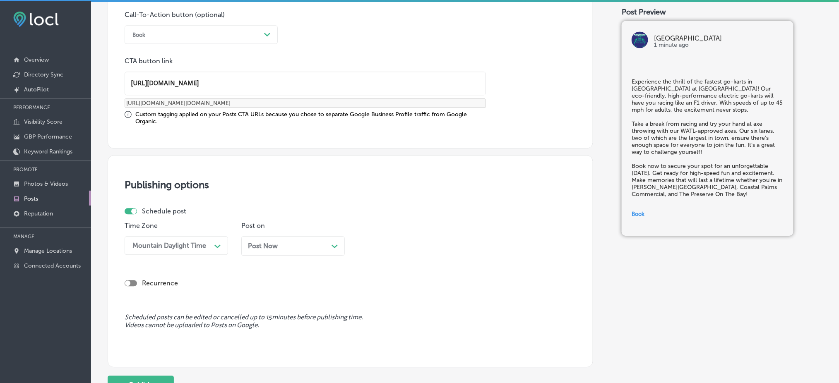
scroll to position [685, 0]
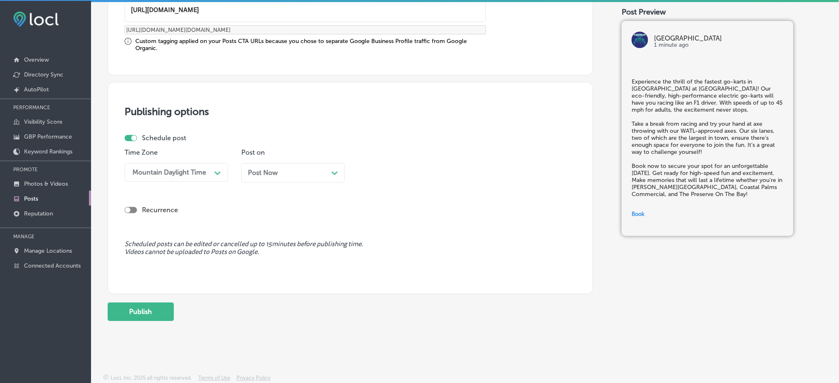
type input "[URL][DOMAIN_NAME]"
click at [274, 175] on span "Post Now" at bounding box center [263, 173] width 30 height 8
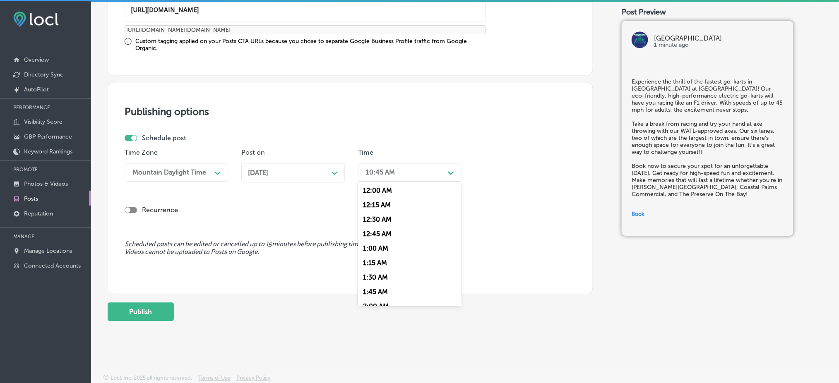
click at [393, 172] on div "10:45 AM" at bounding box center [380, 172] width 29 height 8
click at [387, 284] on div "7:00 AM" at bounding box center [409, 290] width 103 height 14
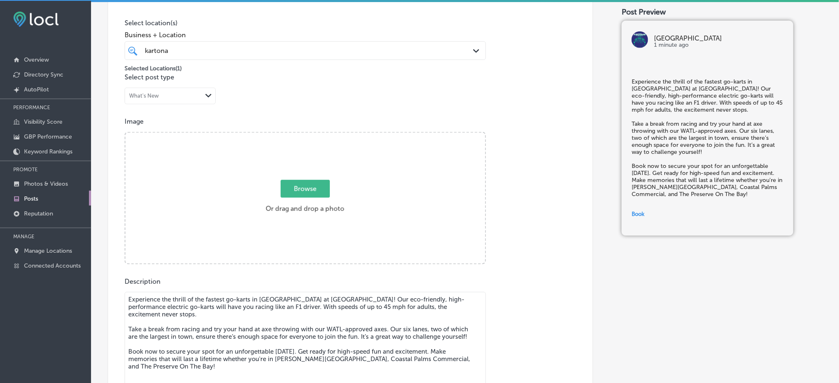
scroll to position [186, 0]
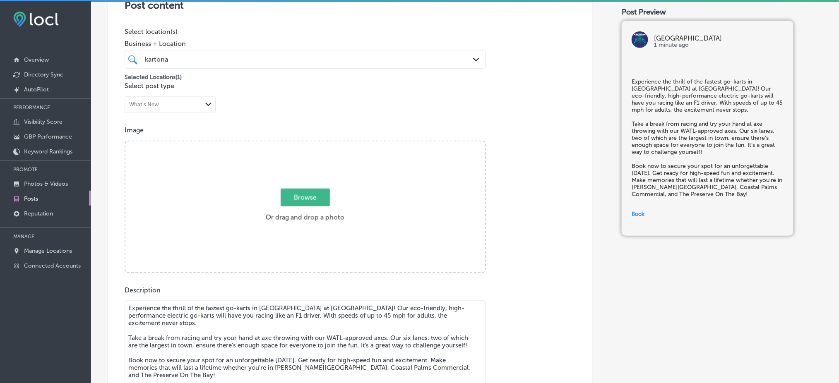
click at [363, 185] on div "Browse Or drag and drop a photo" at bounding box center [305, 208] width 360 height 132
click at [125, 142] on input "Browse Or drag and drop a photo" at bounding box center [305, 143] width 360 height 2
type input "C:\fakepath\kartona-electric-speedway (1).heic"
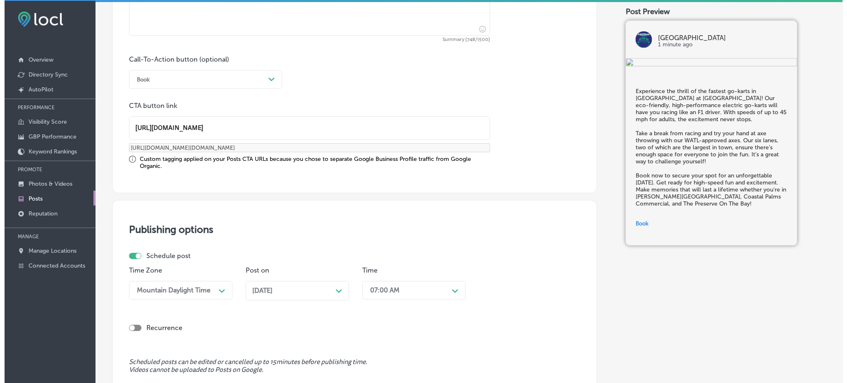
scroll to position [685, 0]
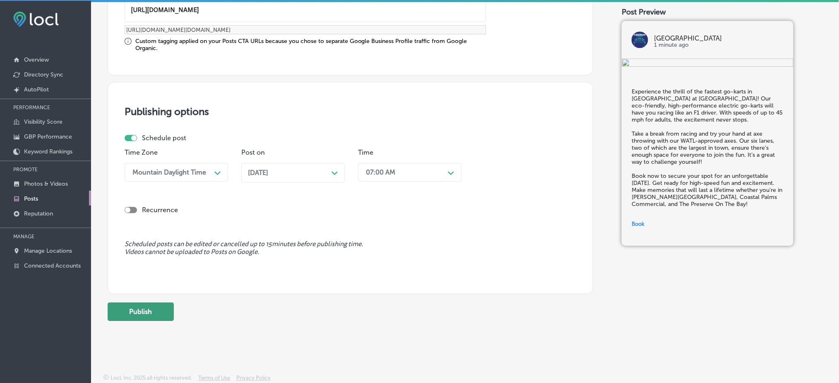
click at [163, 287] on button "Publish" at bounding box center [141, 311] width 66 height 19
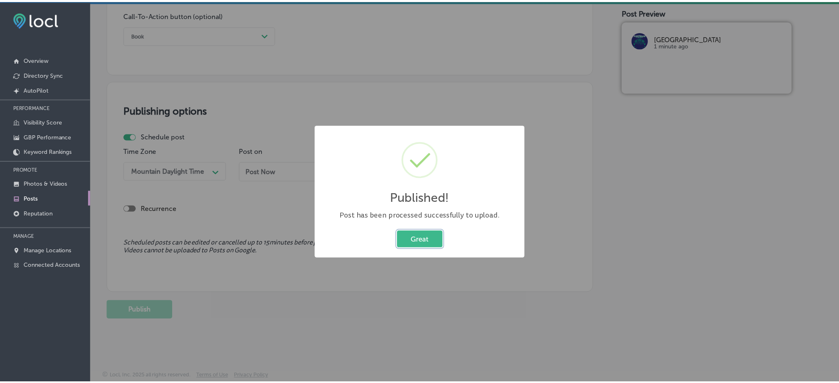
scroll to position [612, 0]
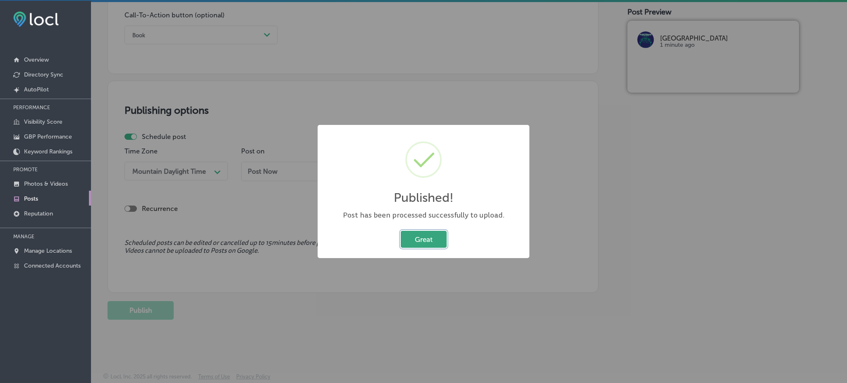
click at [413, 240] on button "Great" at bounding box center [424, 239] width 46 height 17
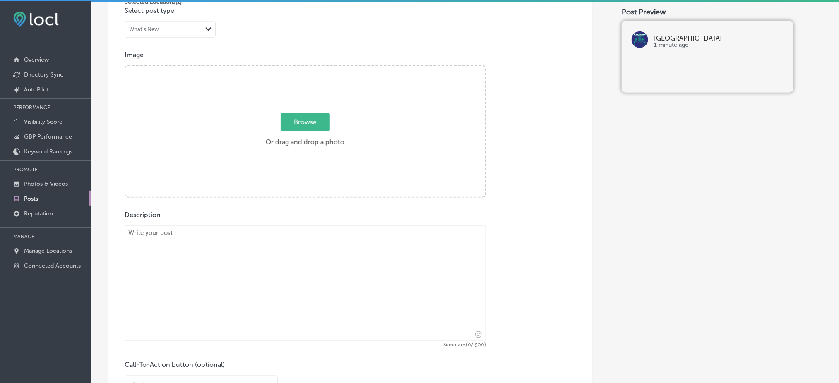
scroll to position [261, 0]
click at [358, 254] on textarea at bounding box center [305, 284] width 361 height 116
paste textarea "Get your engines revving at [GEOGRAPHIC_DATA] in [GEOGRAPHIC_DATA]! Our high-pe…"
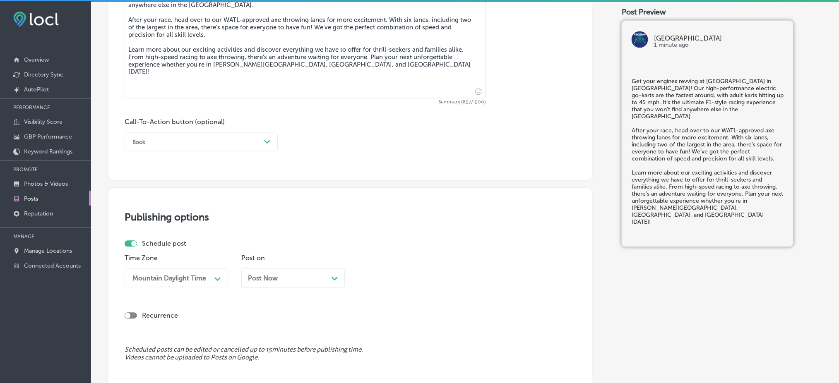
scroll to position [508, 0]
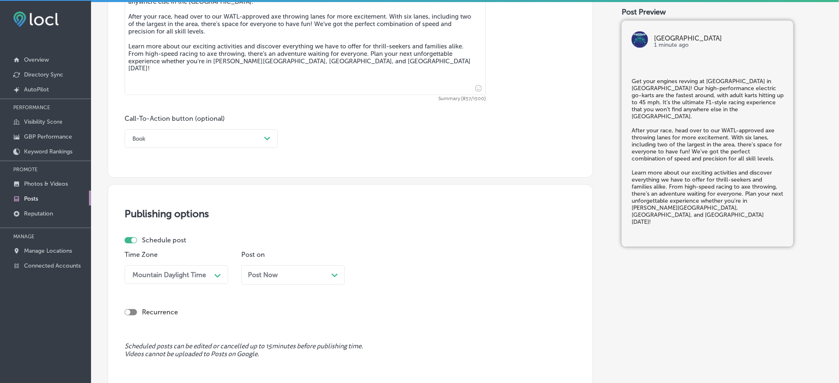
type textarea "Get your engines revving at [GEOGRAPHIC_DATA] in [GEOGRAPHIC_DATA]! Our high-pe…"
click at [235, 144] on div "Book" at bounding box center [194, 138] width 132 height 13
click at [166, 215] on div "Learn more" at bounding box center [201, 215] width 153 height 14
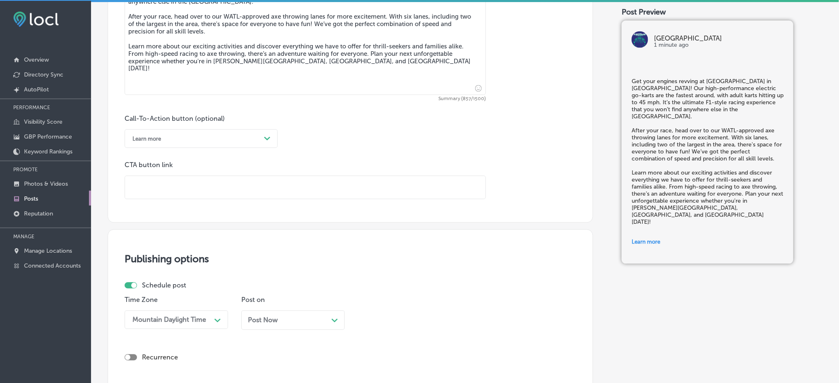
click at [349, 197] on input "text" at bounding box center [305, 187] width 360 height 23
paste input "[URL][DOMAIN_NAME]"
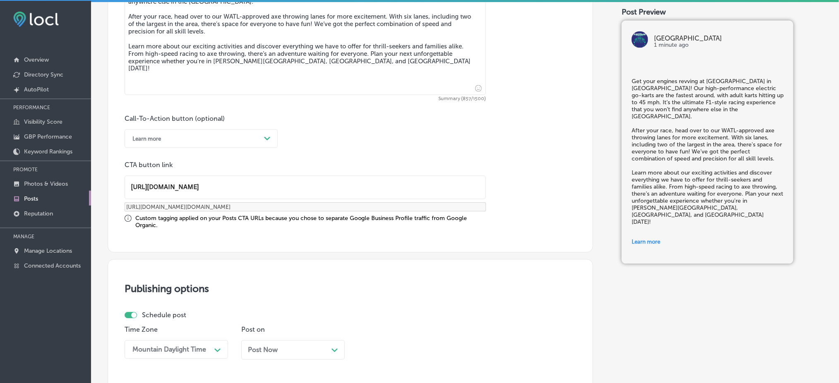
type input "[URL][DOMAIN_NAME]"
click at [330, 151] on div "Call-To-Action button (optional) Learn more Path Created with Sketch. CTA butto…" at bounding box center [350, 172] width 451 height 114
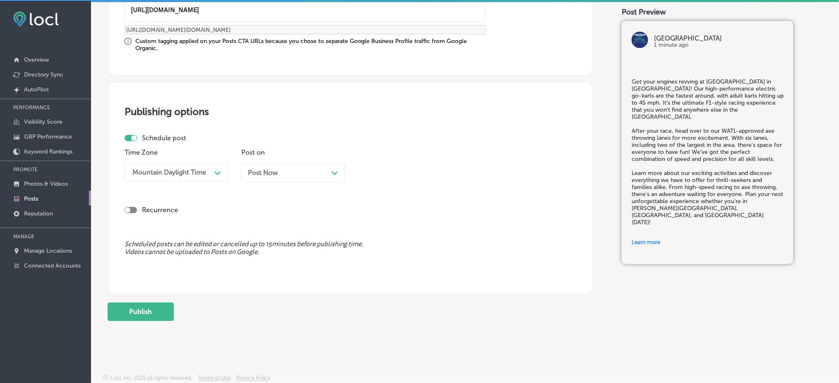
click at [307, 163] on div "Post Now Path Created with Sketch." at bounding box center [292, 172] width 103 height 19
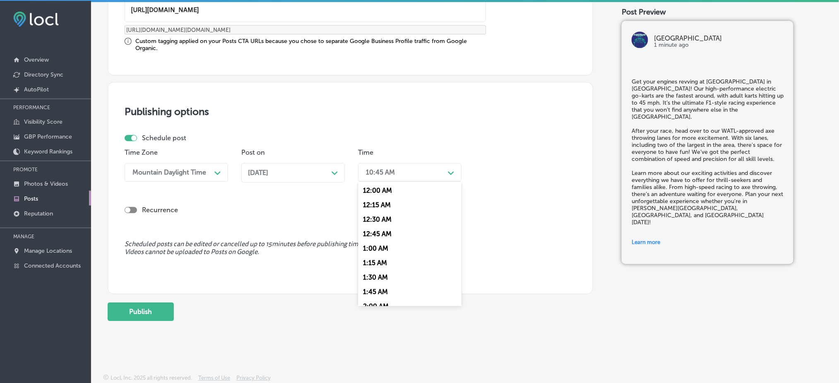
click at [394, 166] on div "10:45 AM" at bounding box center [403, 172] width 83 height 14
click at [370, 287] on div "7:00 AM" at bounding box center [409, 296] width 103 height 14
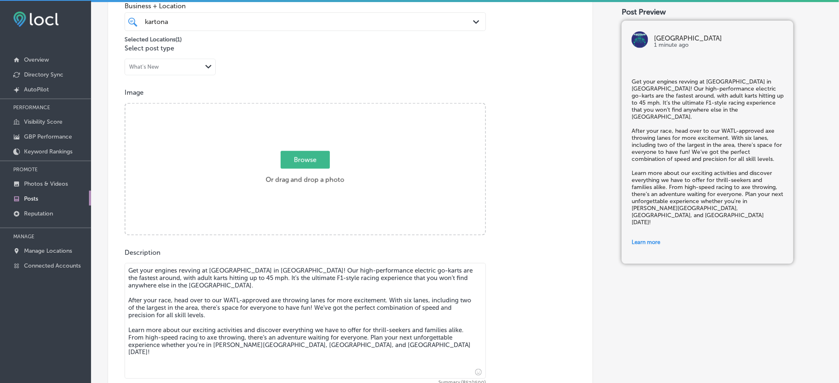
scroll to position [164, 0]
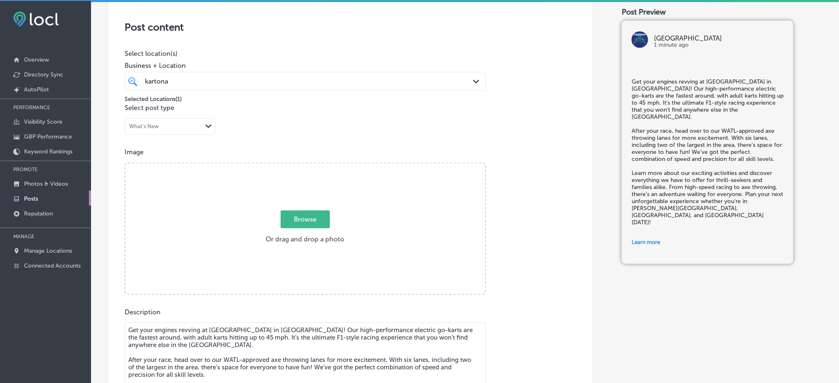
click at [293, 222] on span "Browse" at bounding box center [305, 220] width 49 height 18
click at [293, 166] on input "Browse Or drag and drop a photo" at bounding box center [305, 164] width 360 height 2
type input "C:\fakepath\IMG_3506.heic"
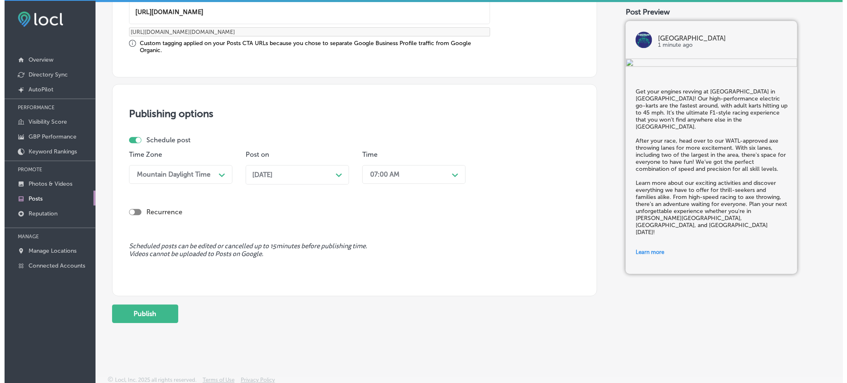
scroll to position [685, 0]
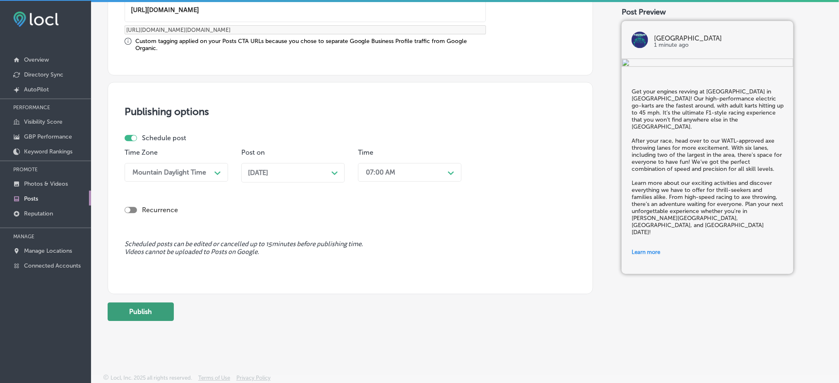
click at [159, 287] on button "Publish" at bounding box center [141, 311] width 66 height 19
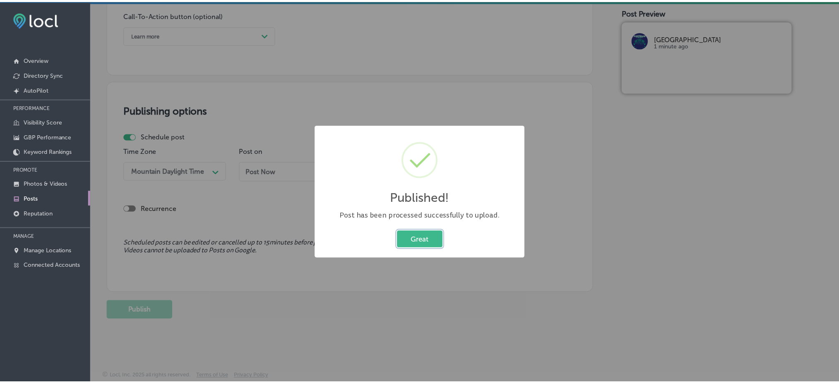
scroll to position [612, 0]
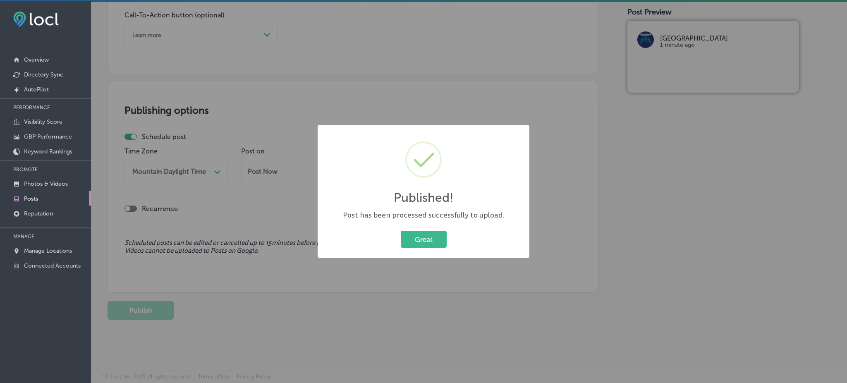
click at [449, 227] on div "Published! × Post has been processed successfully to upload. Great Cancel" at bounding box center [424, 192] width 212 height 134
click at [441, 240] on button "Great" at bounding box center [424, 239] width 46 height 17
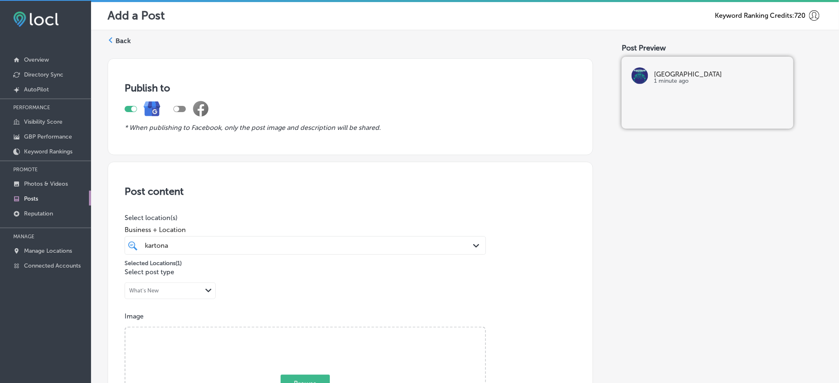
scroll to position [0, 0]
click at [128, 41] on label "Back" at bounding box center [122, 42] width 15 height 9
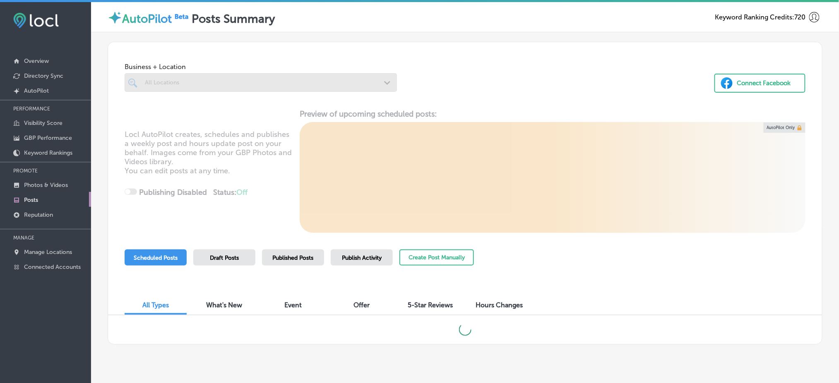
click at [261, 87] on div at bounding box center [261, 82] width 272 height 19
click at [426, 258] on button "Create Post Manually" at bounding box center [436, 258] width 74 height 16
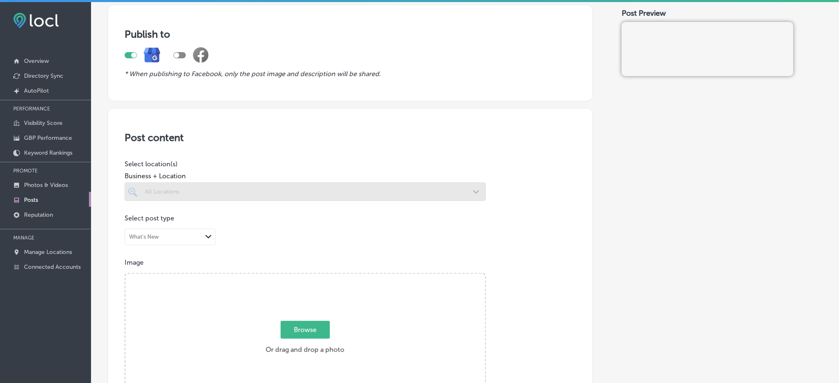
scroll to position [110, 0]
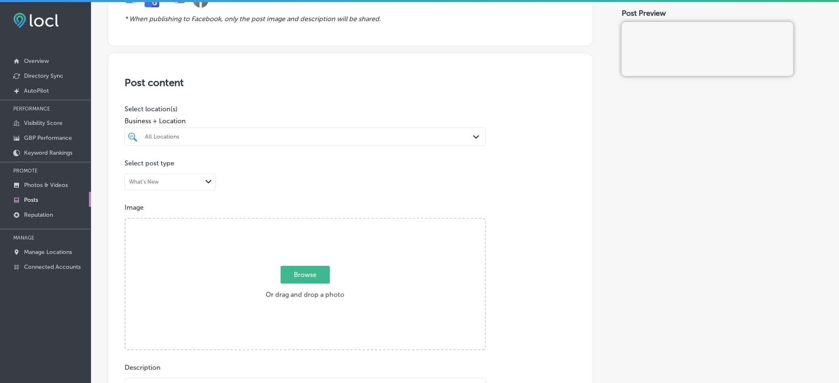
click at [243, 136] on div "All Locations" at bounding box center [309, 136] width 329 height 7
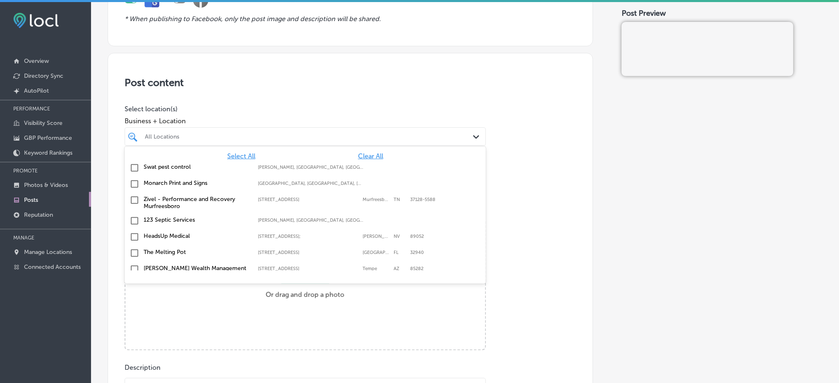
click at [359, 159] on span "Clear All" at bounding box center [370, 156] width 25 height 8
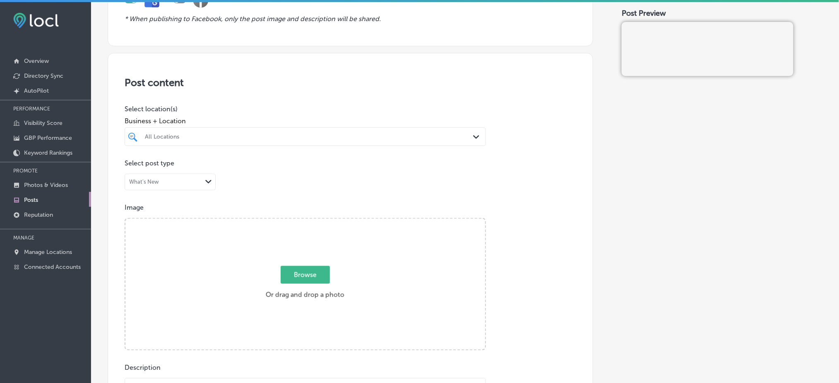
click at [260, 144] on div "All Locations Path Created with Sketch." at bounding box center [305, 136] width 361 height 19
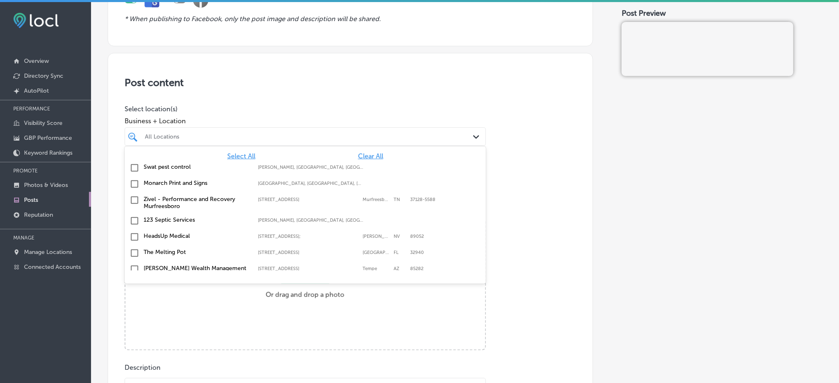
click at [368, 158] on span "Clear All" at bounding box center [370, 156] width 25 height 8
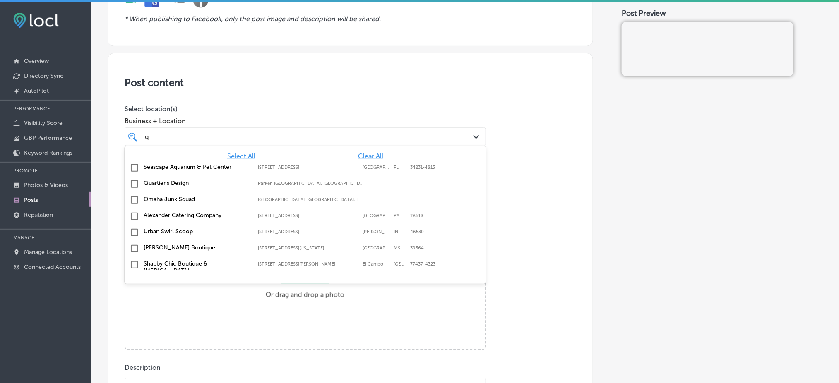
type input "q"
click at [269, 133] on div "q q" at bounding box center [289, 136] width 290 height 11
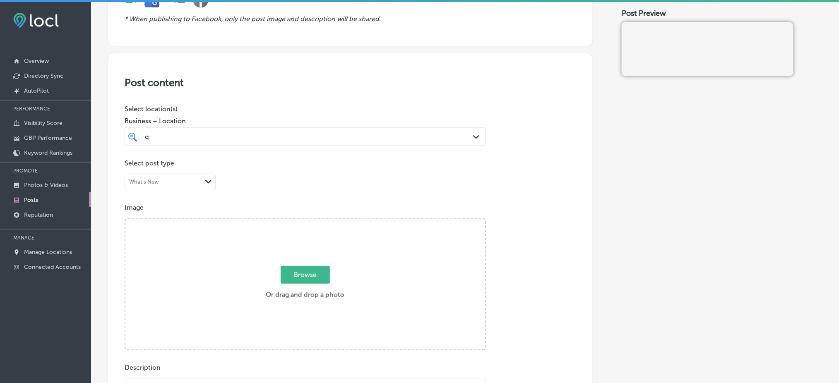
click at [277, 142] on div "q q" at bounding box center [289, 136] width 290 height 11
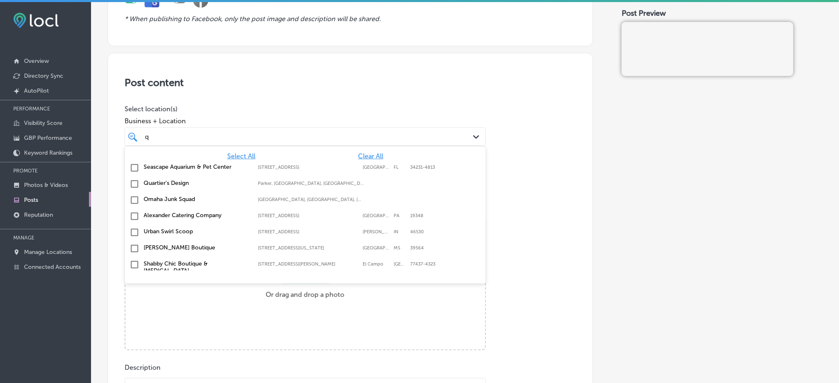
click at [365, 158] on span "Clear All" at bounding box center [370, 156] width 25 height 8
click at [366, 157] on span "Clear All" at bounding box center [370, 156] width 25 height 8
click at [367, 157] on span "Clear All" at bounding box center [370, 156] width 25 height 8
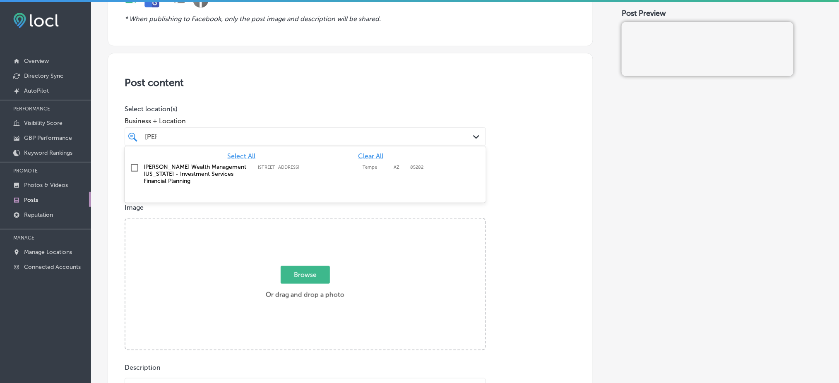
click at [353, 162] on div "[PERSON_NAME] Wealth Management [US_STATE] - Investment Services Financial Plan…" at bounding box center [305, 174] width 355 height 24
type input "[PERSON_NAME]"
click at [388, 103] on div "Post content Select location(s) Business + Location [PERSON_NAME] [PERSON_NAME]…" at bounding box center [350, 315] width 485 height 524
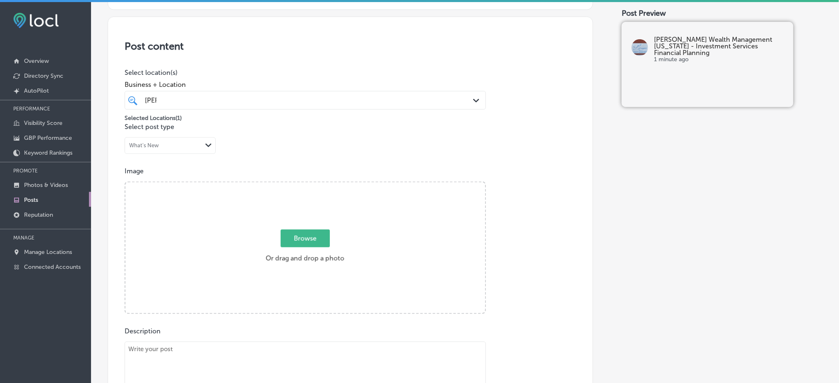
scroll to position [166, 0]
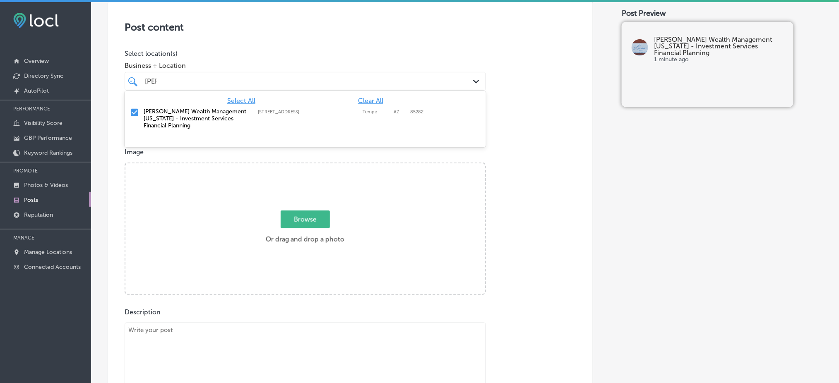
click at [205, 83] on div "[PERSON_NAME] [PERSON_NAME]" at bounding box center [289, 81] width 290 height 11
click at [265, 46] on div "Post content Select location(s) Business + Location [PERSON_NAME] [PERSON_NAME]…" at bounding box center [350, 260] width 485 height 524
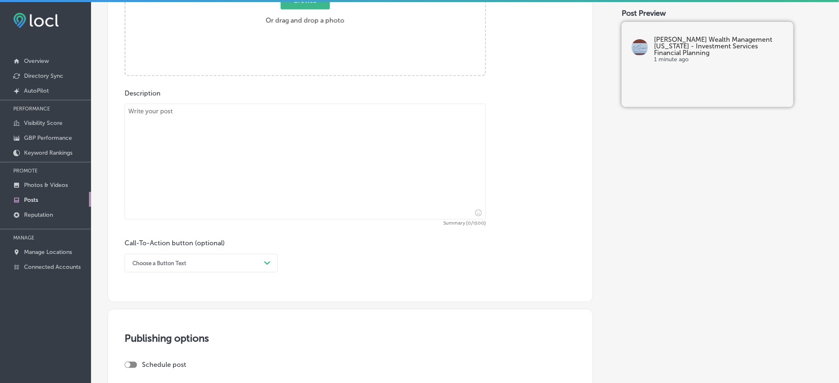
scroll to position [386, 0]
click at [290, 127] on textarea at bounding box center [305, 160] width 361 height 116
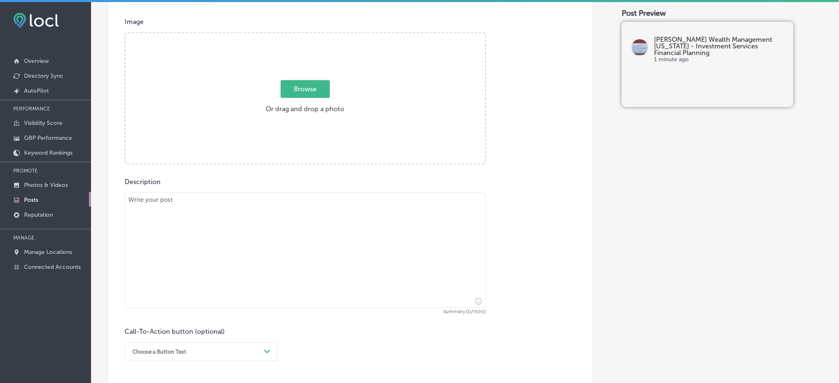
scroll to position [331, 0]
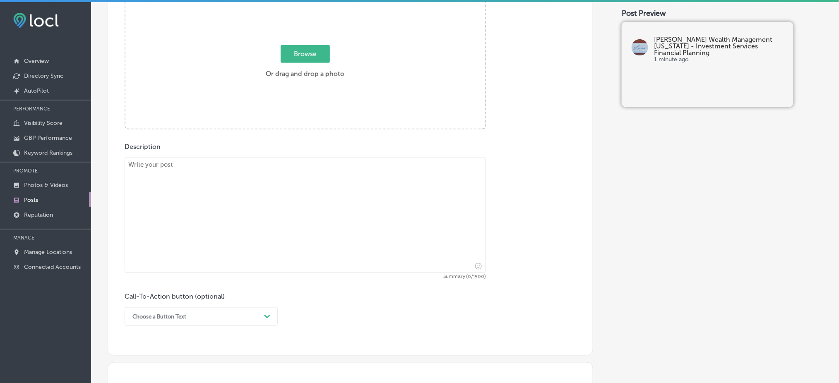
click at [289, 207] on textarea at bounding box center [305, 215] width 361 height 116
paste textarea "[PERSON_NAME] Wealth Management offers personalized financial services for clie…"
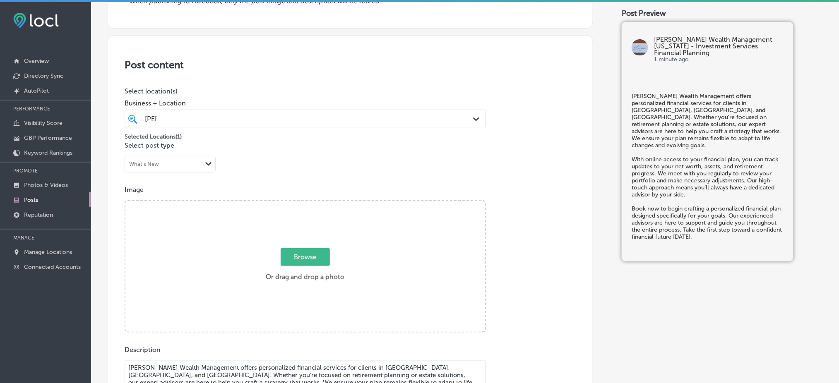
scroll to position [110, 0]
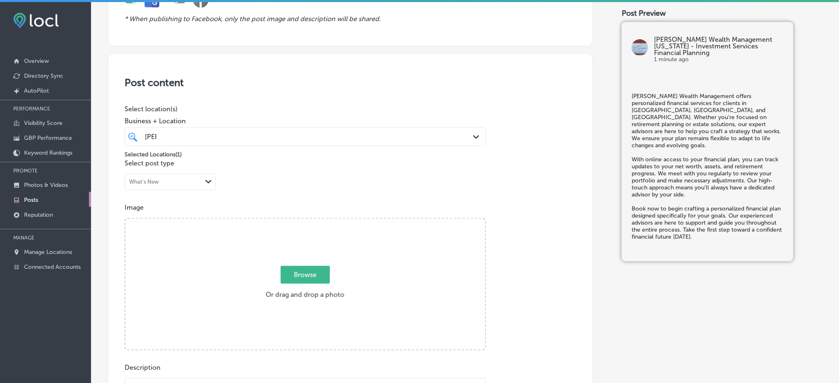
type textarea "[PERSON_NAME] Wealth Management offers personalized financial services for clie…"
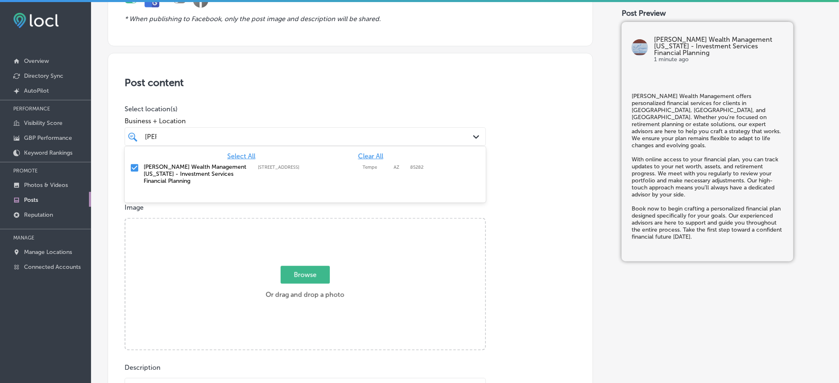
click at [299, 140] on div "[PERSON_NAME] [PERSON_NAME]" at bounding box center [289, 136] width 290 height 11
click at [315, 73] on div "Post content Select location(s) Business + Location option [STREET_ADDRESS]. op…" at bounding box center [350, 315] width 485 height 524
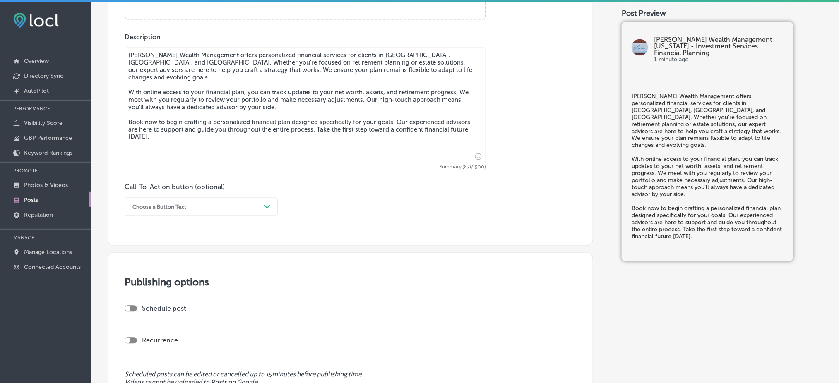
scroll to position [441, 0]
click at [209, 207] on div "Choose a Button Text" at bounding box center [194, 206] width 132 height 13
click at [148, 242] on div "Book" at bounding box center [201, 239] width 153 height 14
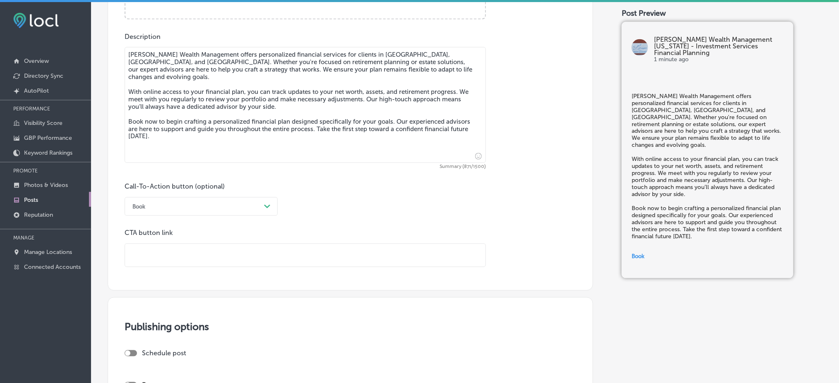
click at [181, 248] on input "text" at bounding box center [305, 255] width 360 height 23
paste input "[URL][DOMAIN_NAME]"
type input "[URL][DOMAIN_NAME]"
click at [393, 207] on div "Call-To-Action button (optional) Book Path Created with Sketch. CTA button link…" at bounding box center [350, 225] width 451 height 84
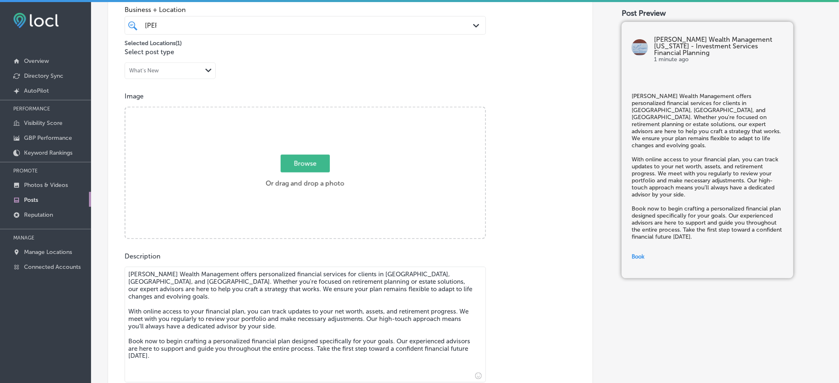
scroll to position [221, 0]
click at [307, 143] on div "Browse Or drag and drop a photo" at bounding box center [305, 174] width 360 height 132
click at [125, 108] on input "Browse Or drag and drop a photo" at bounding box center [305, 109] width 360 height 2
type input "C:\fakepath\[PERSON_NAME] Wealth Management (13).jpg"
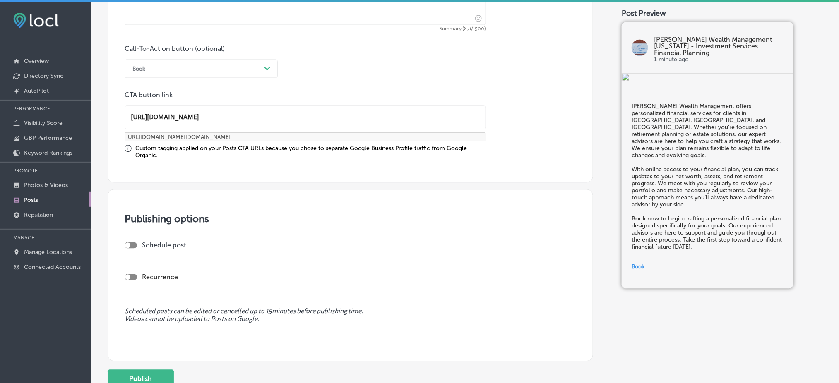
scroll to position [607, 0]
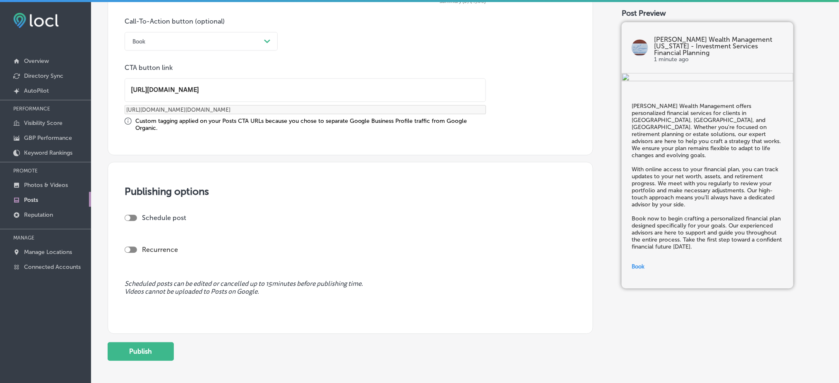
click at [130, 216] on div at bounding box center [127, 217] width 5 height 5
checkbox input "true"
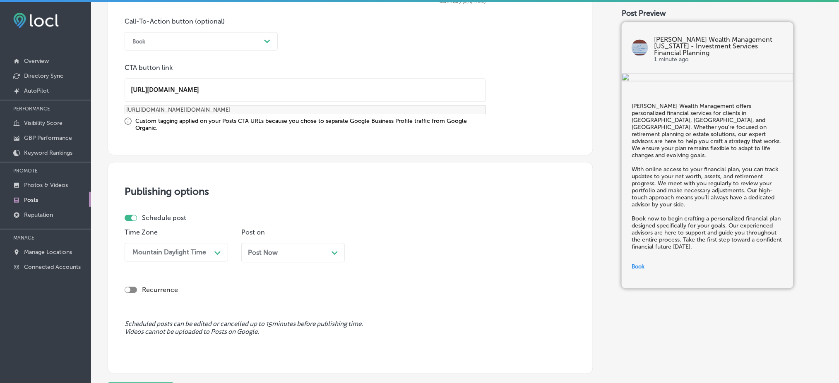
click at [264, 257] on div "Post Now Path Created with Sketch." at bounding box center [292, 252] width 103 height 19
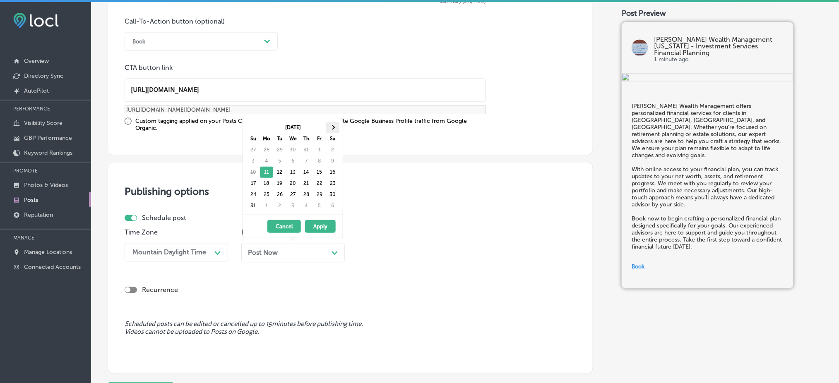
click at [333, 129] on span at bounding box center [332, 127] width 5 height 5
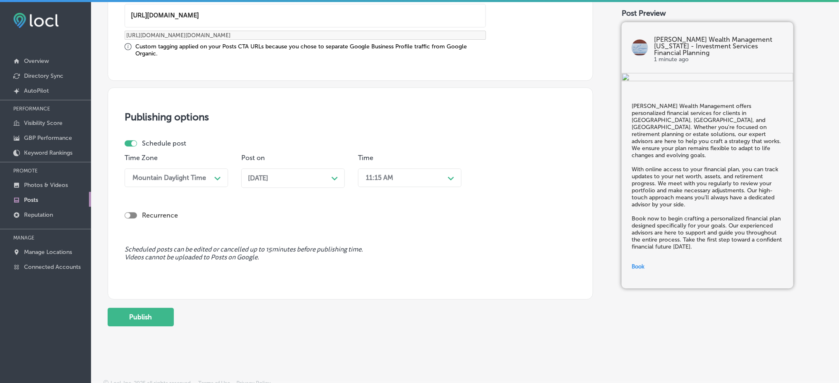
scroll to position [685, 0]
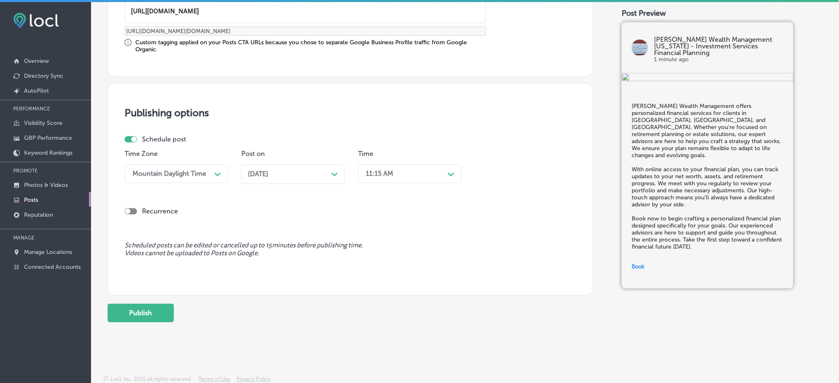
click at [407, 167] on div "11:15 AM" at bounding box center [403, 173] width 83 height 14
click at [394, 214] on div "7:00 AM" at bounding box center [409, 211] width 103 height 14
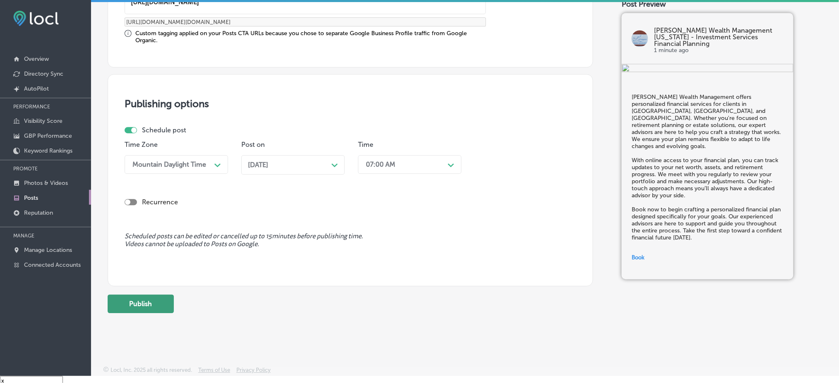
scroll to position [12, 0]
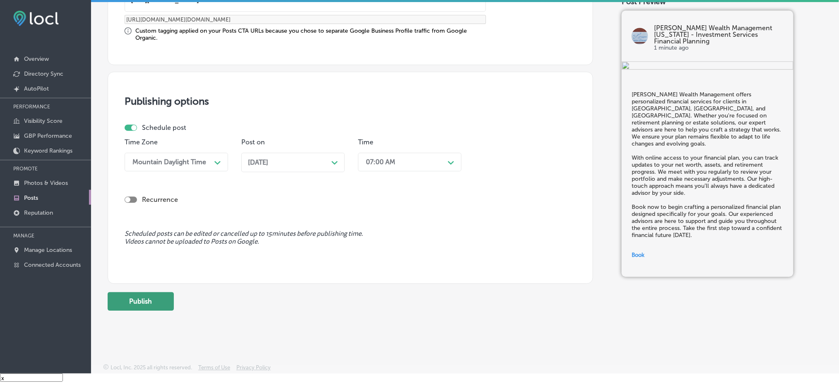
click at [169, 287] on button "Publish" at bounding box center [141, 301] width 66 height 19
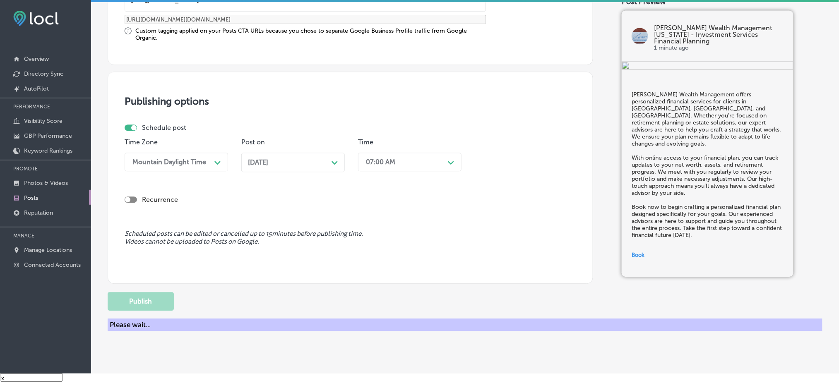
scroll to position [612, 0]
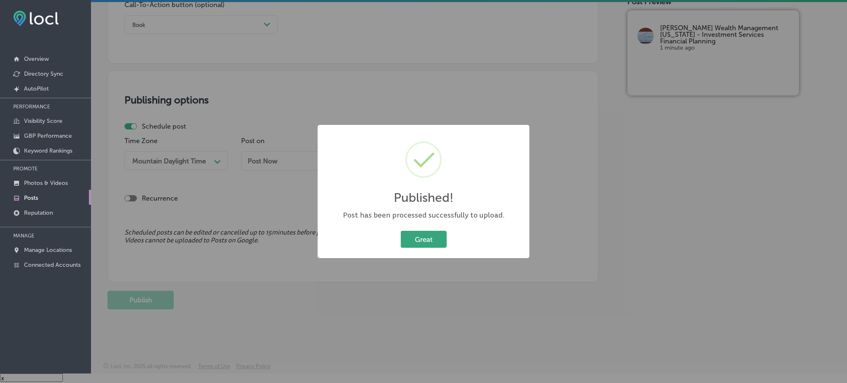
click at [437, 245] on button "Great" at bounding box center [424, 239] width 46 height 17
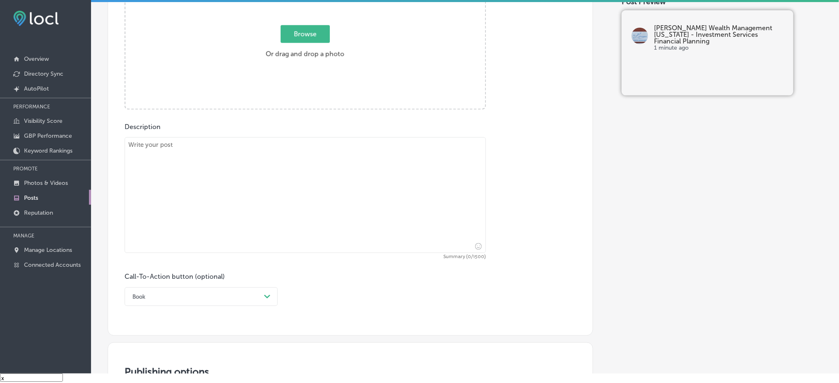
scroll to position [336, 0]
click at [348, 214] on textarea at bounding box center [305, 199] width 361 height 116
paste textarea "At [PERSON_NAME] Wealth Management, we offer tax management strategies to help …"
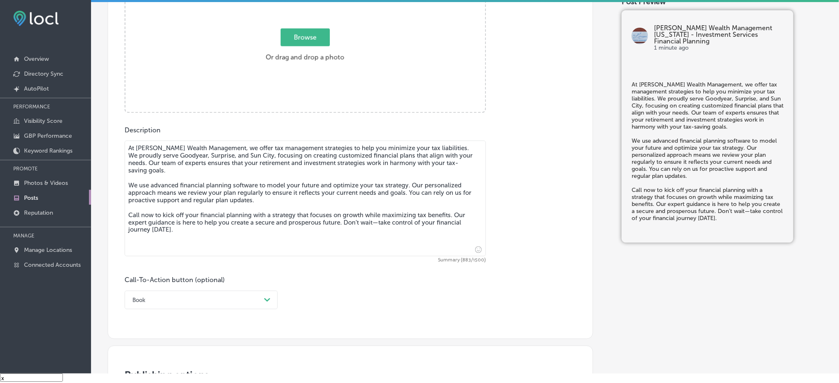
type textarea "At [PERSON_NAME] Wealth Management, we offer tax management strategies to help …"
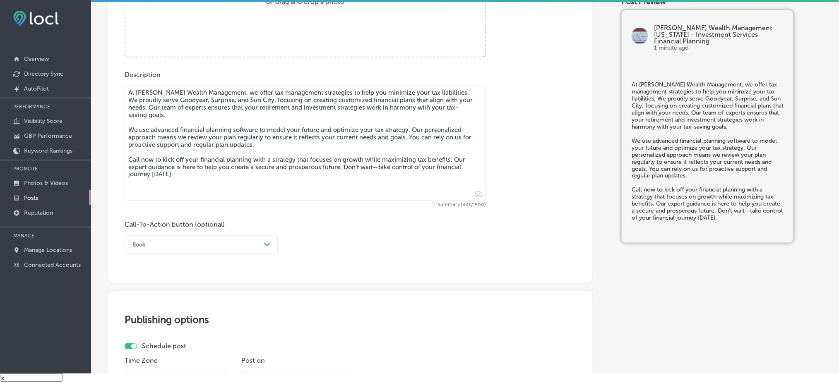
scroll to position [447, 0]
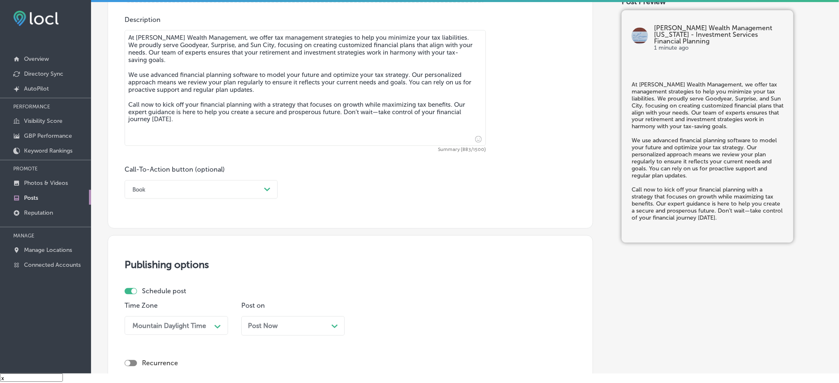
click at [196, 176] on div "Call-To-Action button (optional) Book Path Created with Sketch." at bounding box center [201, 182] width 153 height 33
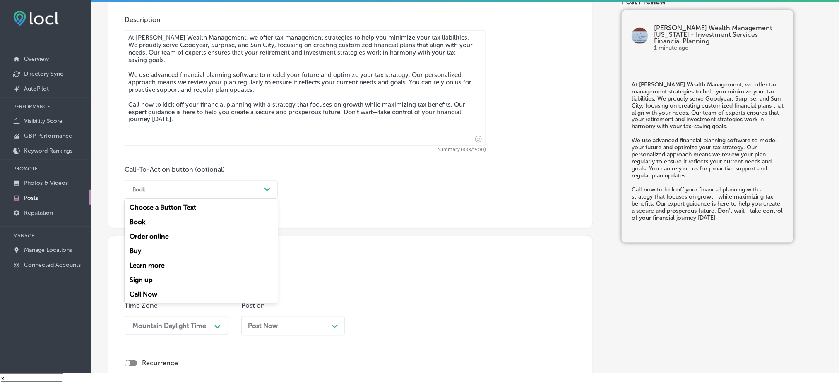
click at [190, 197] on div "Book Path Created with Sketch." at bounding box center [201, 189] width 153 height 19
click at [151, 287] on div "Call Now" at bounding box center [201, 295] width 153 height 14
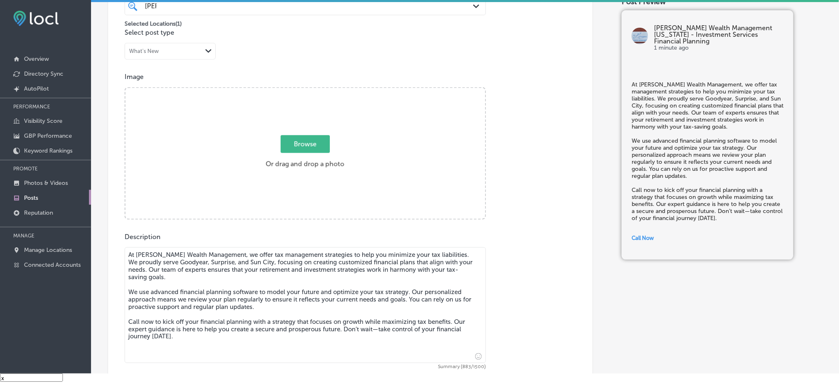
scroll to position [226, 0]
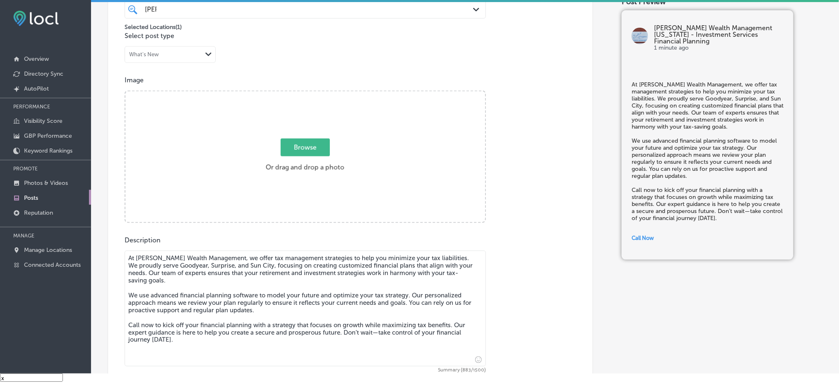
click at [313, 158] on label "Browse Or drag and drop a photo" at bounding box center [304, 157] width 85 height 36
click at [313, 94] on input "Browse Or drag and drop a photo" at bounding box center [305, 92] width 360 height 2
type input "C:\fakepath\[PERSON_NAME] Wealth Management (14).jpg"
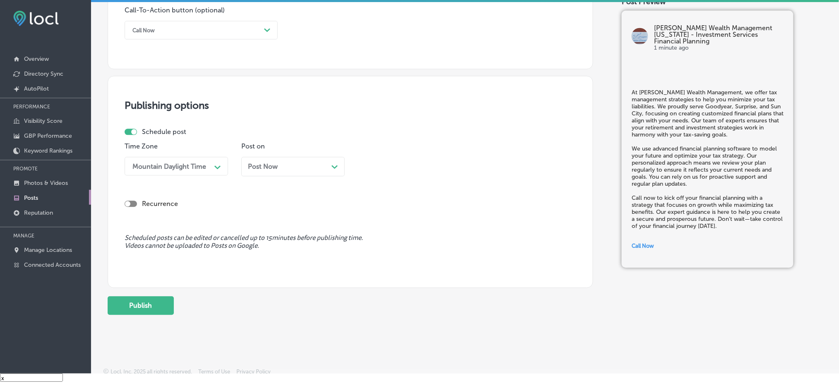
scroll to position [612, 0]
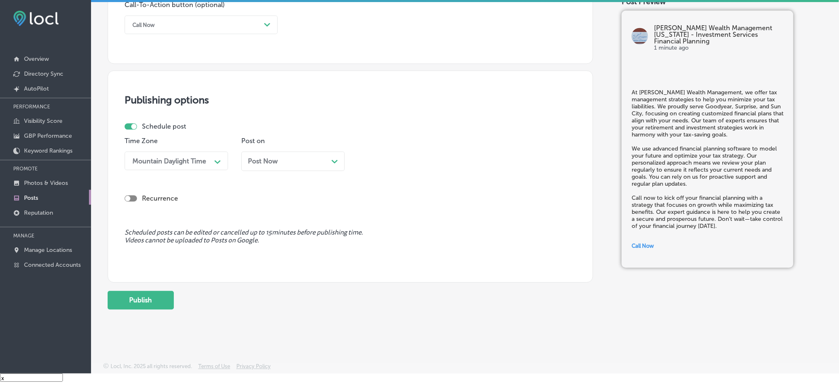
click at [266, 175] on div "Post Now Path Created with Sketch." at bounding box center [292, 164] width 103 height 26
click at [270, 161] on span "Post Now" at bounding box center [263, 161] width 30 height 8
click at [410, 155] on div "11:15 AM" at bounding box center [403, 161] width 83 height 14
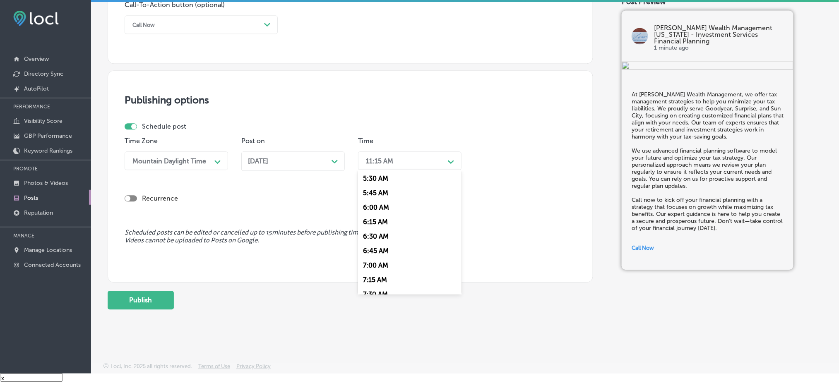
scroll to position [331, 0]
click at [399, 257] on div "7:00 AM" at bounding box center [409, 253] width 103 height 14
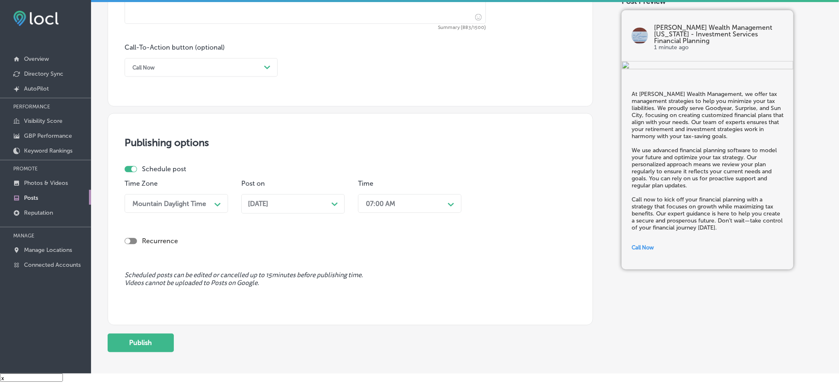
scroll to position [612, 0]
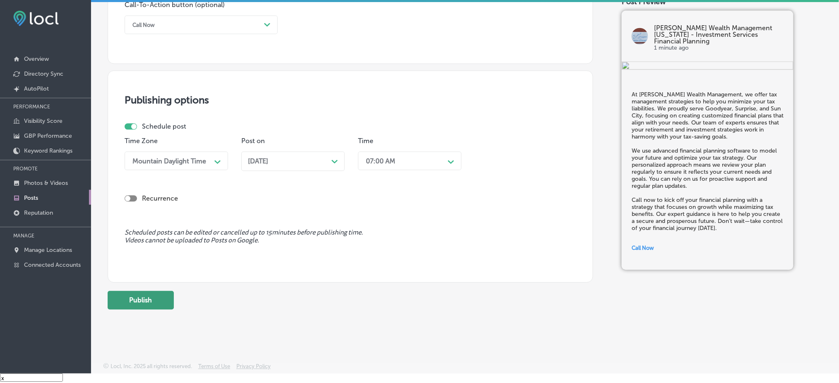
click at [163, 287] on button "Publish" at bounding box center [141, 300] width 66 height 19
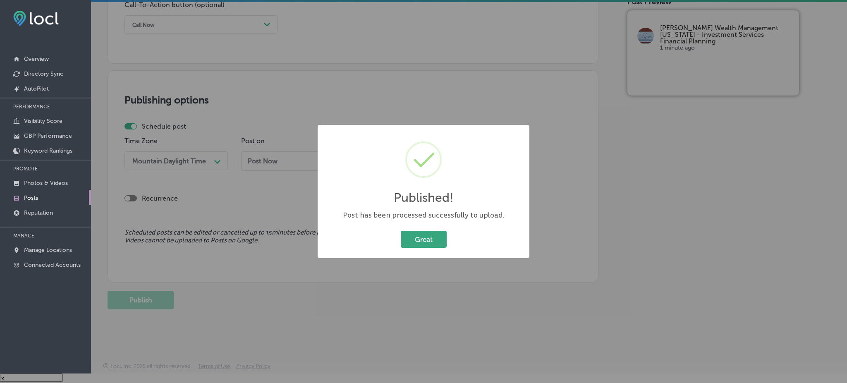
click at [438, 239] on button "Great" at bounding box center [424, 239] width 46 height 17
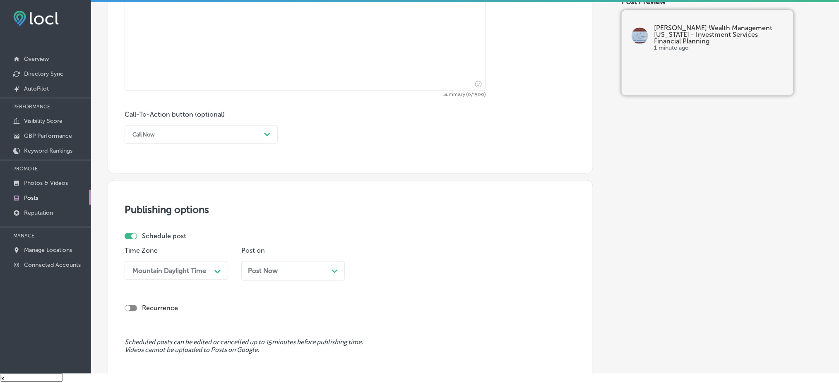
scroll to position [447, 0]
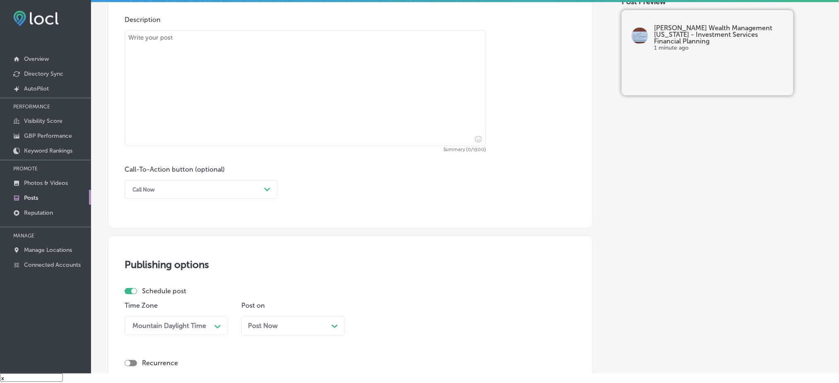
click at [223, 72] on textarea at bounding box center [305, 88] width 361 height 116
paste textarea "[PERSON_NAME] Wealth Management specializes in building personalized financial …"
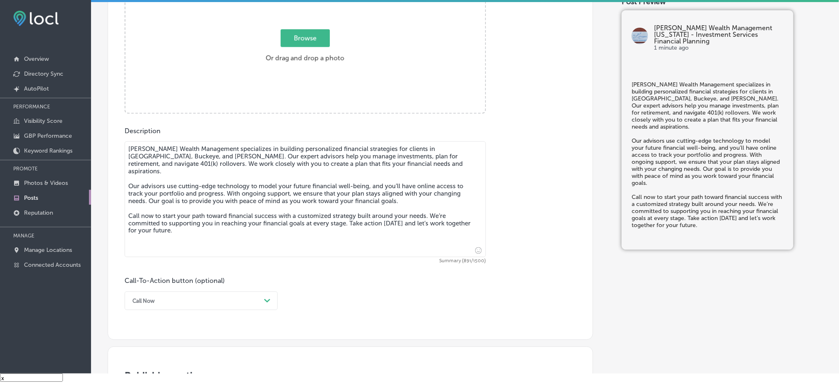
scroll to position [281, 0]
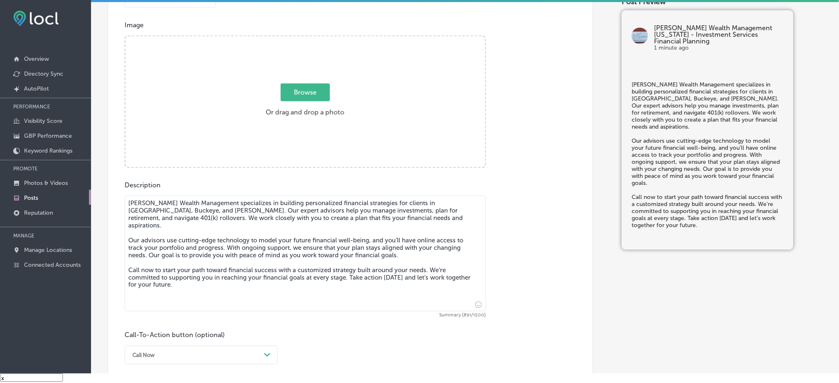
type textarea "[PERSON_NAME] Wealth Management specializes in building personalized financial …"
click at [283, 94] on span "Browse" at bounding box center [305, 93] width 49 height 18
click at [283, 39] on input "Browse Or drag and drop a photo" at bounding box center [305, 37] width 360 height 2
type input "C:\fakepath\[PERSON_NAME] Wealth Management (12).jpg"
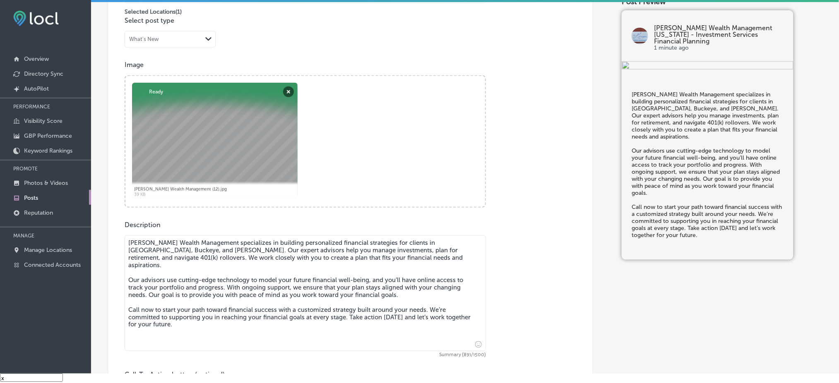
scroll to position [170, 0]
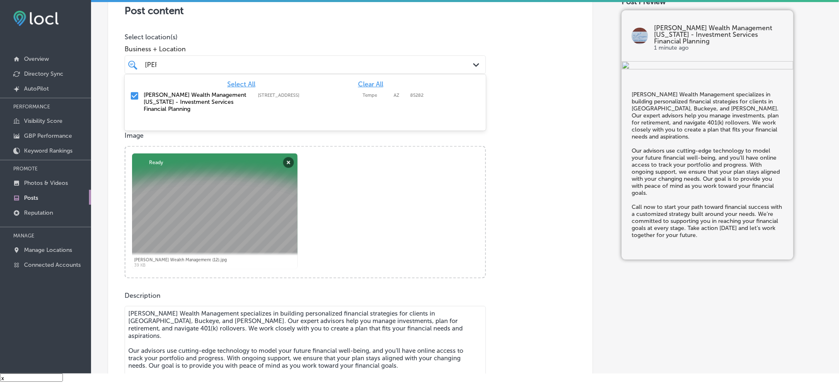
click at [222, 67] on div "[PERSON_NAME] [PERSON_NAME]" at bounding box center [289, 64] width 290 height 11
click at [232, 34] on p "Select location(s)" at bounding box center [305, 37] width 361 height 8
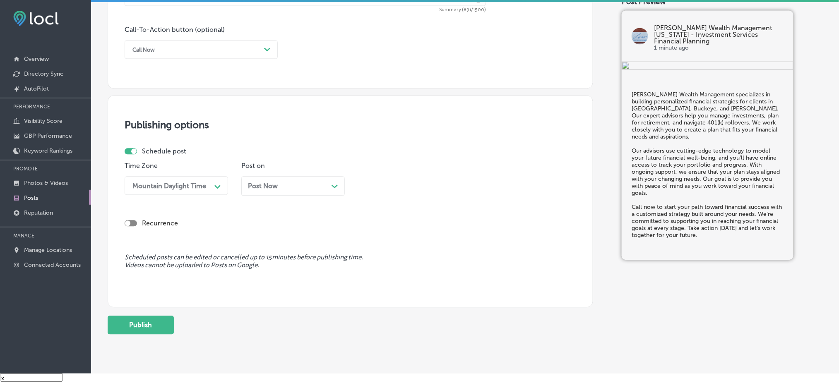
scroll to position [612, 0]
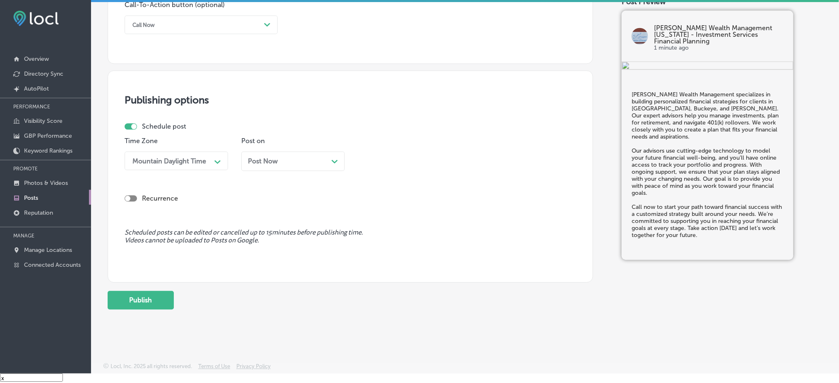
click at [251, 144] on p "Post on" at bounding box center [292, 141] width 103 height 8
click at [262, 161] on span "Post Now" at bounding box center [263, 161] width 30 height 8
click at [402, 161] on div "11:15 AM" at bounding box center [403, 161] width 83 height 14
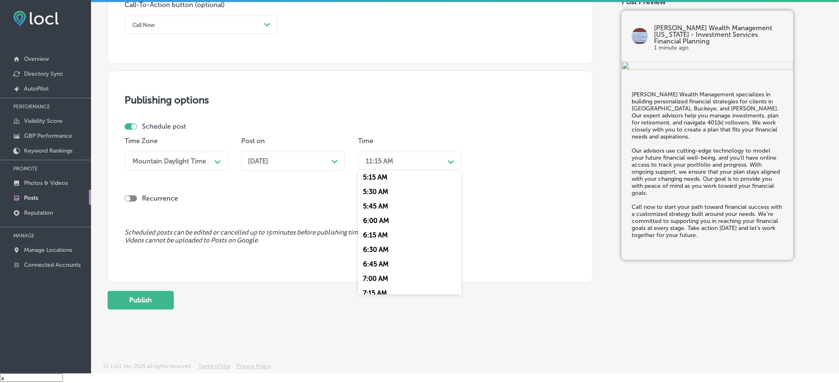
scroll to position [386, 0]
click at [385, 201] on div "7:00 AM" at bounding box center [409, 198] width 103 height 14
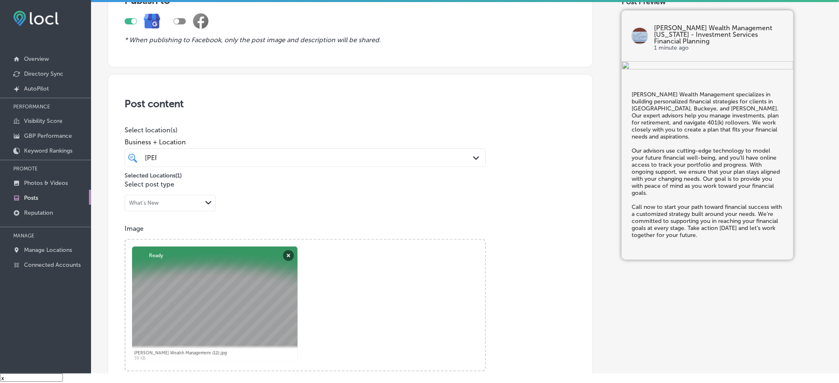
scroll to position [60, 0]
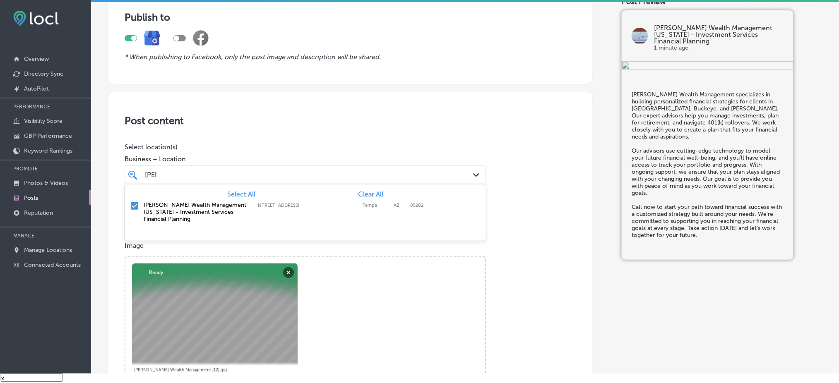
click at [257, 170] on div "[PERSON_NAME] [PERSON_NAME]" at bounding box center [289, 174] width 290 height 11
click at [282, 136] on div "Post content Select location(s) Business + Location option [STREET_ADDRESS]. op…" at bounding box center [350, 353] width 485 height 524
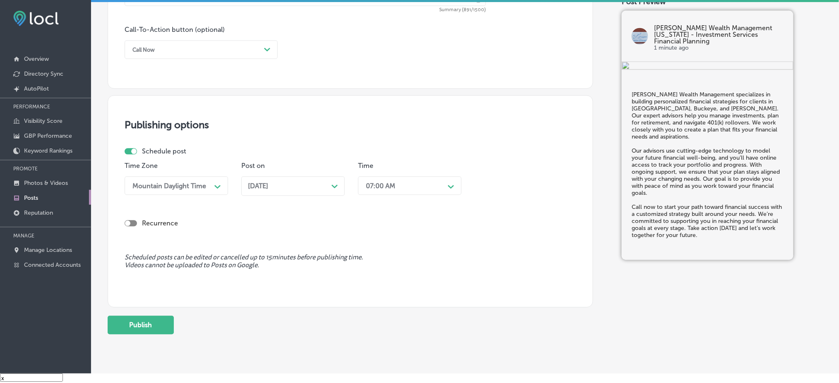
scroll to position [612, 0]
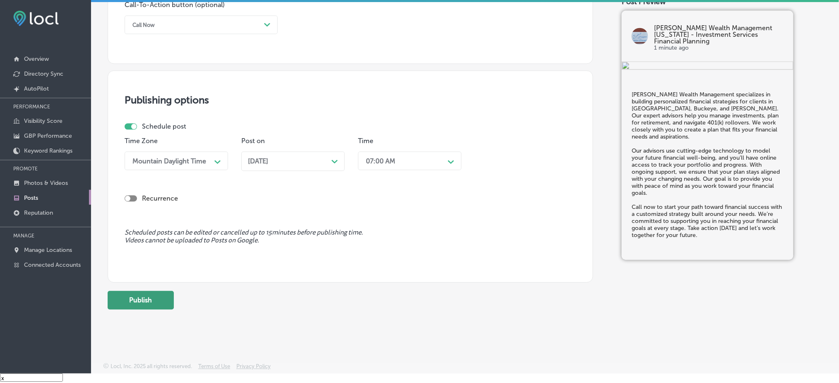
click at [137, 287] on button "Publish" at bounding box center [141, 300] width 66 height 19
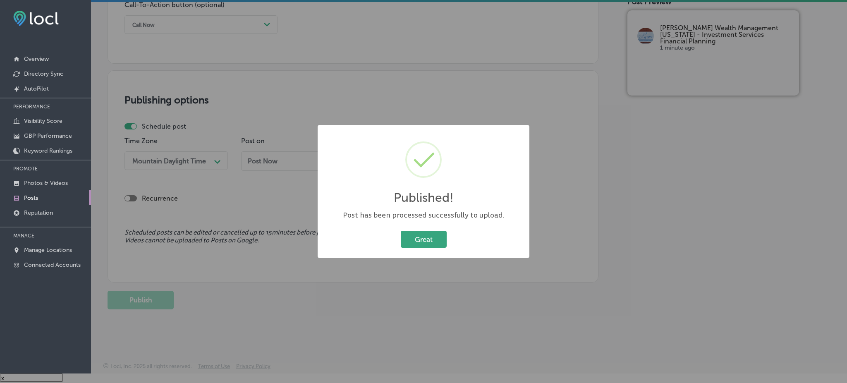
click at [424, 247] on button "Great" at bounding box center [424, 239] width 46 height 17
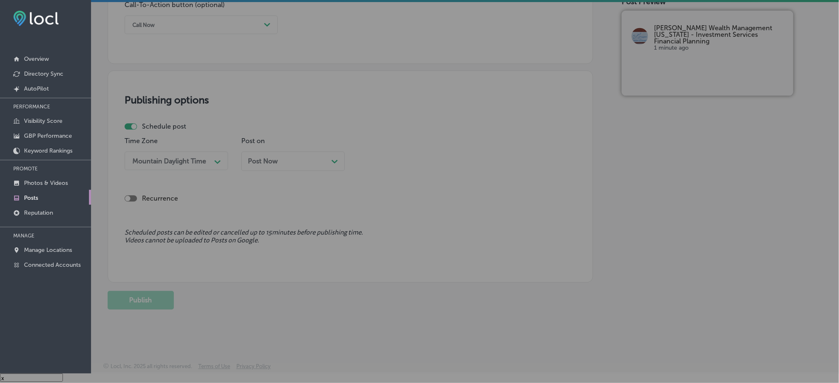
click at [420, 237] on span "Scheduled posts can be edited or cancelled up to 15 minutes before publishing t…" at bounding box center [350, 237] width 451 height 16
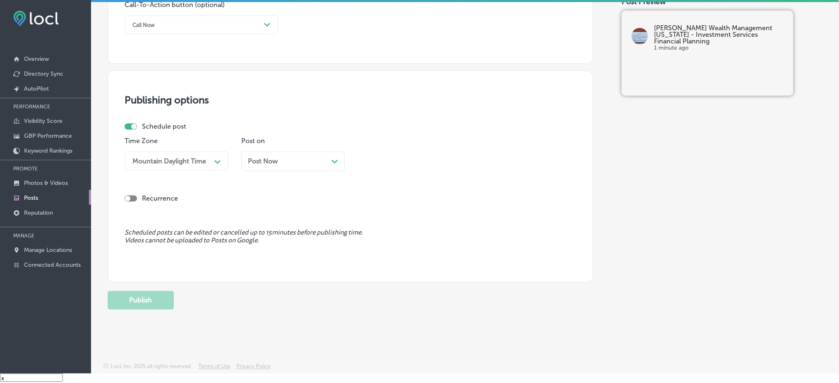
scroll to position [447, 0]
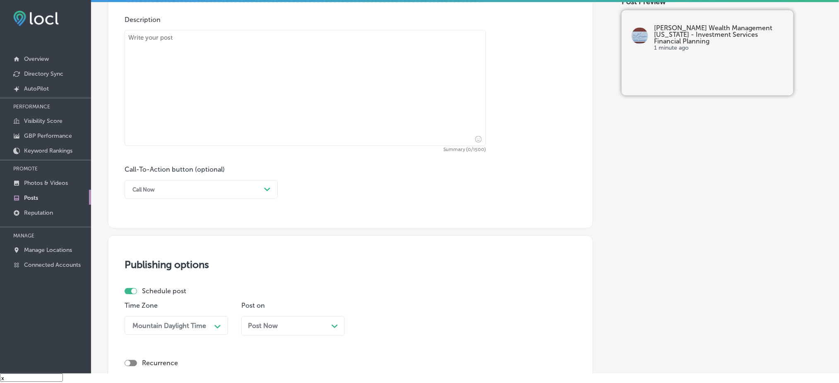
click at [215, 83] on textarea at bounding box center [305, 88] width 361 height 116
paste textarea "[PERSON_NAME] Wealth Management offers tailored financial services, including r…"
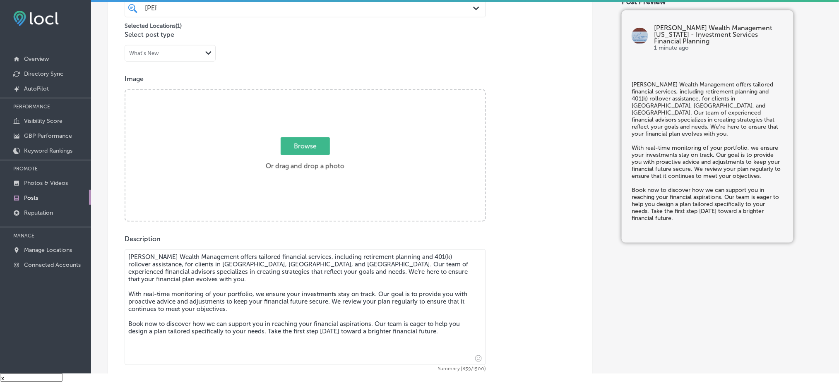
scroll to position [226, 0]
type textarea "[PERSON_NAME] Wealth Management offers tailored financial services, including r…"
click at [281, 146] on span "Browse" at bounding box center [305, 148] width 49 height 18
click at [278, 94] on input "Browse Or drag and drop a photo" at bounding box center [305, 92] width 360 height 2
type input "C:\fakepath\[PERSON_NAME] Wealth Management (2).jpg"
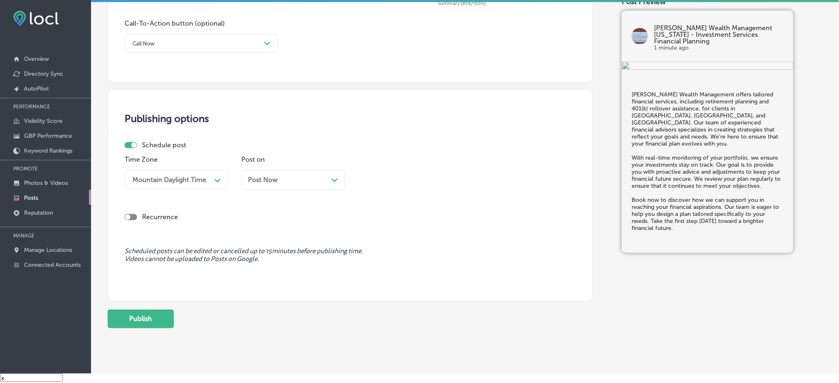
scroll to position [612, 0]
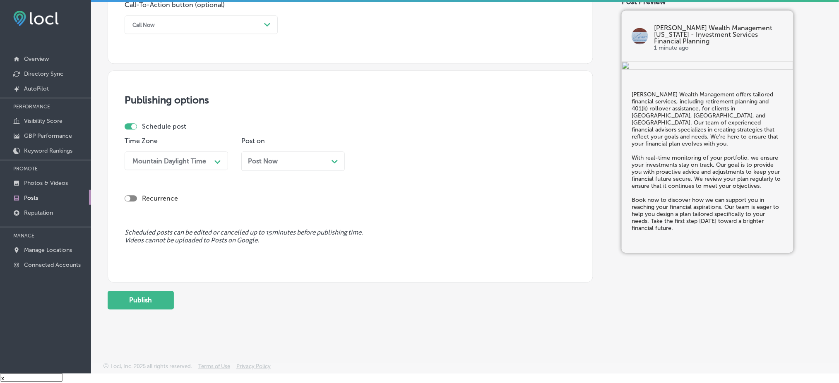
click at [282, 162] on div "Post Now Path Created with Sketch." at bounding box center [293, 161] width 90 height 8
click at [398, 157] on div "11:15 AM" at bounding box center [403, 161] width 83 height 14
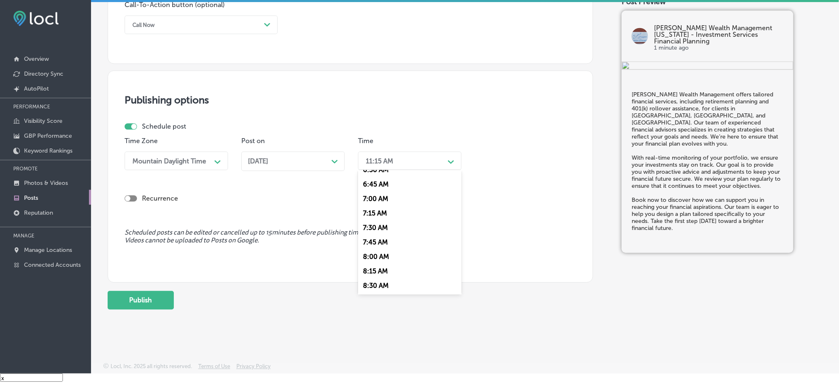
click at [383, 199] on div "7:00 AM" at bounding box center [409, 198] width 103 height 14
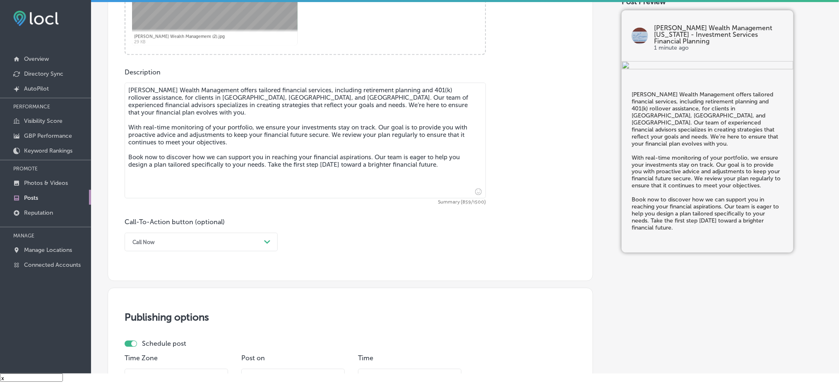
scroll to position [391, 0]
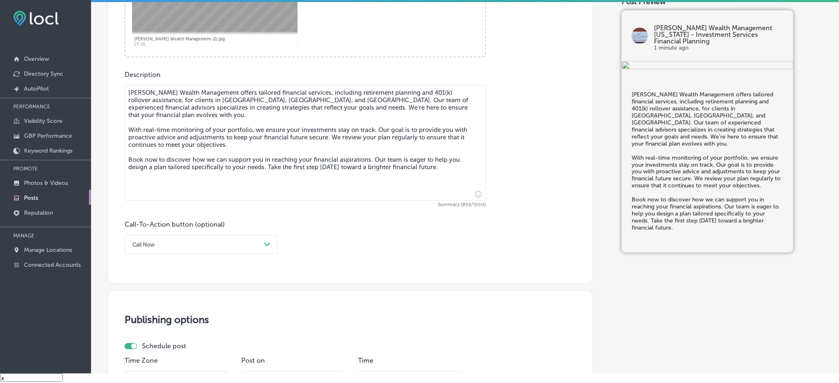
click at [186, 245] on div "Call Now" at bounding box center [194, 244] width 132 height 13
click at [156, 278] on div "Book" at bounding box center [201, 277] width 153 height 14
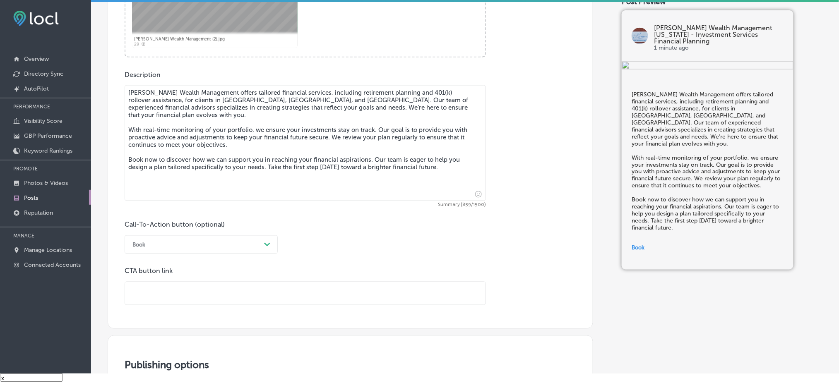
click at [161, 287] on input "text" at bounding box center [305, 293] width 360 height 23
paste input "[URL][DOMAIN_NAME]"
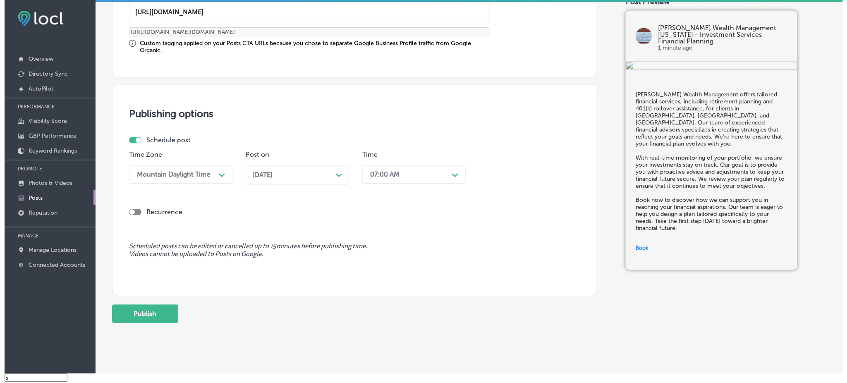
scroll to position [685, 0]
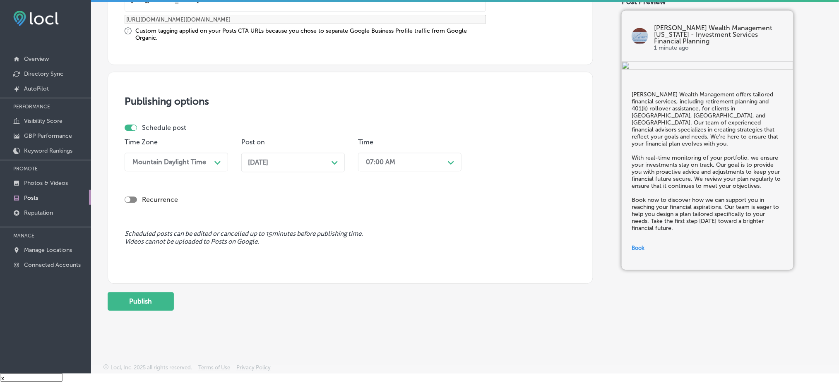
type input "[URL][DOMAIN_NAME]"
click at [154, 287] on button "Publish" at bounding box center [141, 301] width 66 height 19
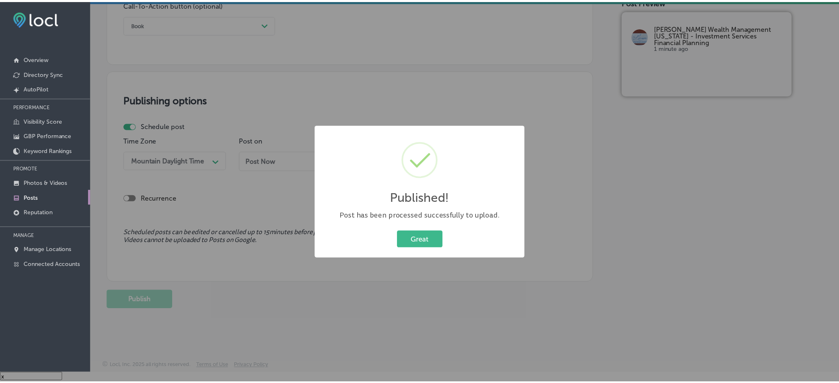
scroll to position [612, 0]
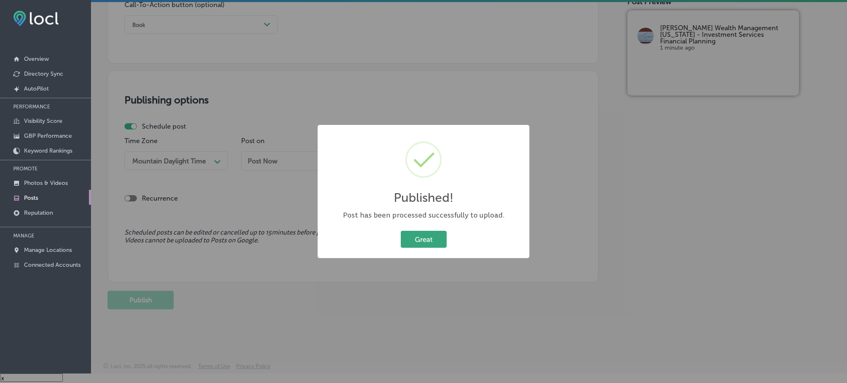
click at [418, 244] on button "Great" at bounding box center [424, 239] width 46 height 17
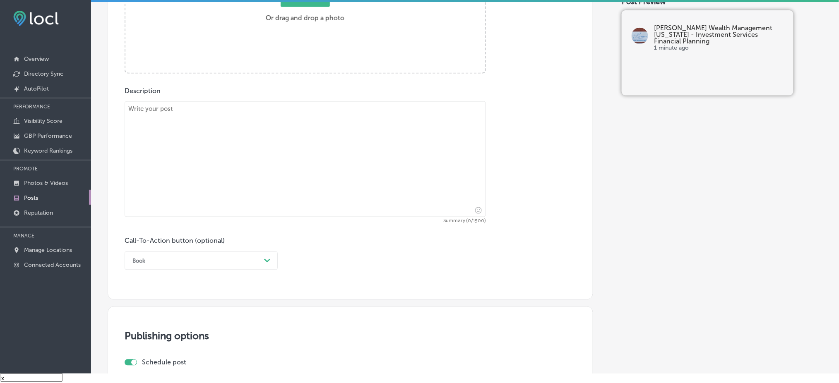
scroll to position [336, 0]
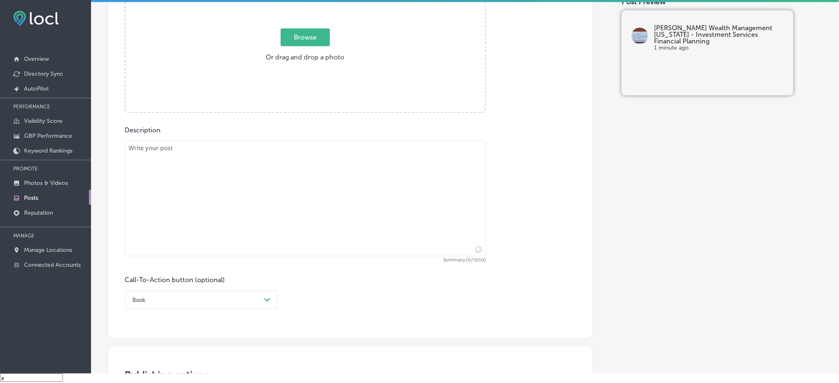
click at [238, 203] on textarea at bounding box center [305, 199] width 361 height 116
paste textarea "At [PERSON_NAME] Wealth Management, we understand that every financial journey …"
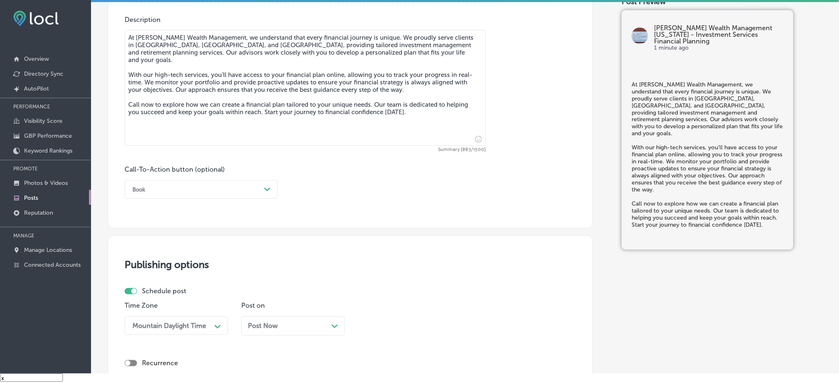
scroll to position [502, 0]
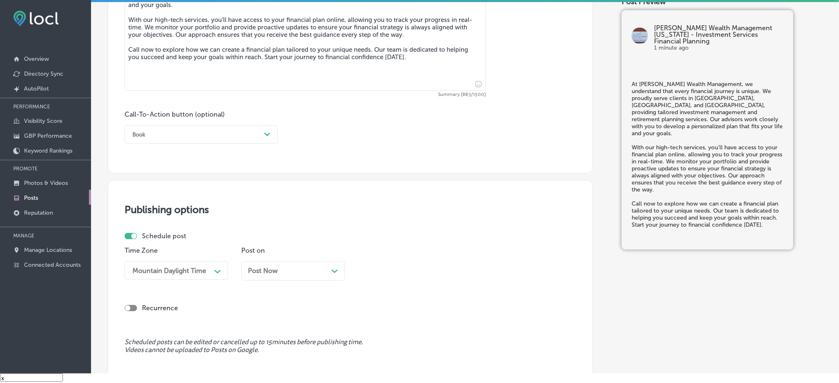
type textarea "At [PERSON_NAME] Wealth Management, we understand that every financial journey …"
click at [190, 140] on div "Book" at bounding box center [194, 134] width 132 height 13
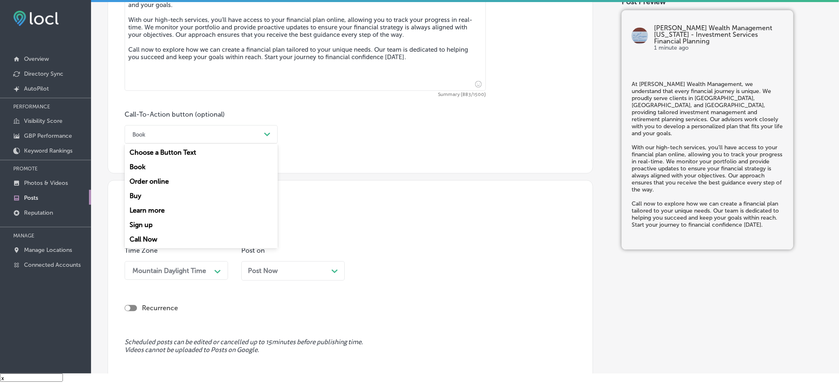
click at [157, 246] on div "Call Now" at bounding box center [201, 240] width 153 height 14
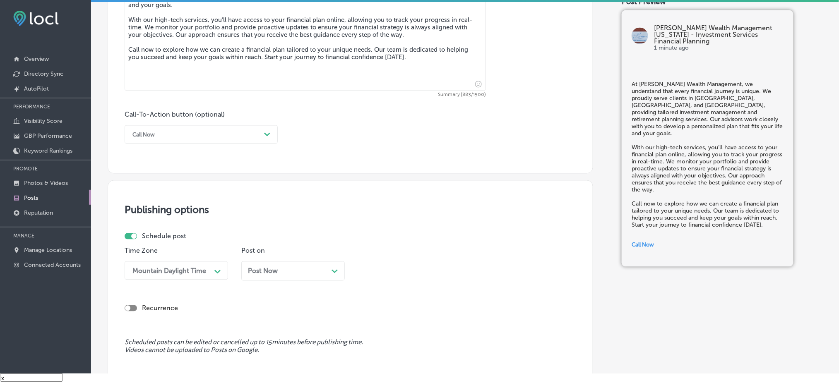
click at [274, 271] on span "Post Now" at bounding box center [263, 271] width 30 height 8
click at [381, 275] on div "11:15 AM Path Created with Sketch." at bounding box center [409, 271] width 103 height 19
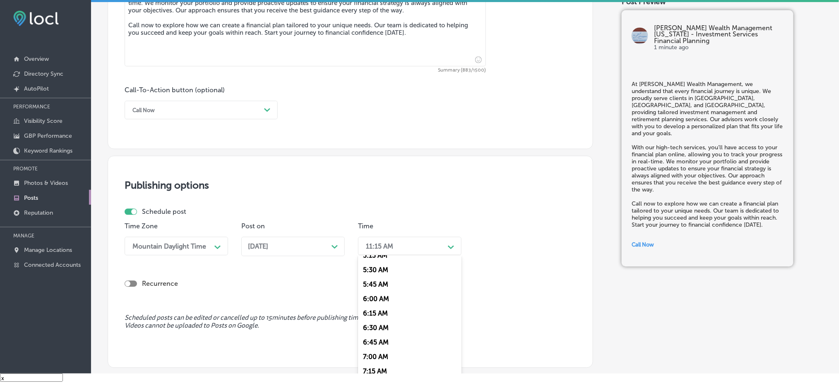
scroll to position [331, 0]
click at [392, 287] on div "7:00 AM" at bounding box center [409, 339] width 103 height 14
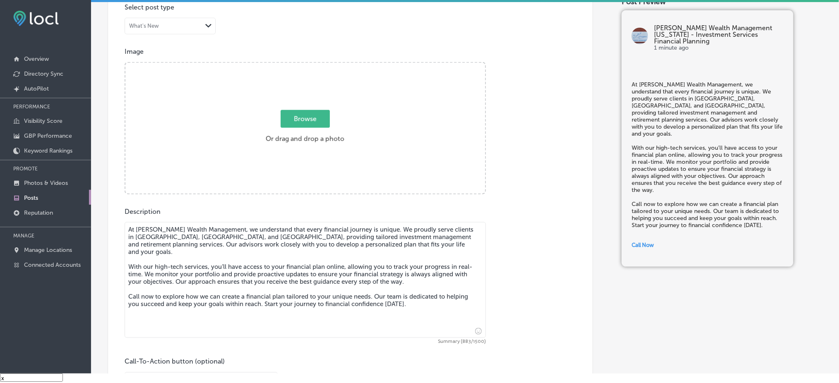
scroll to position [250, 0]
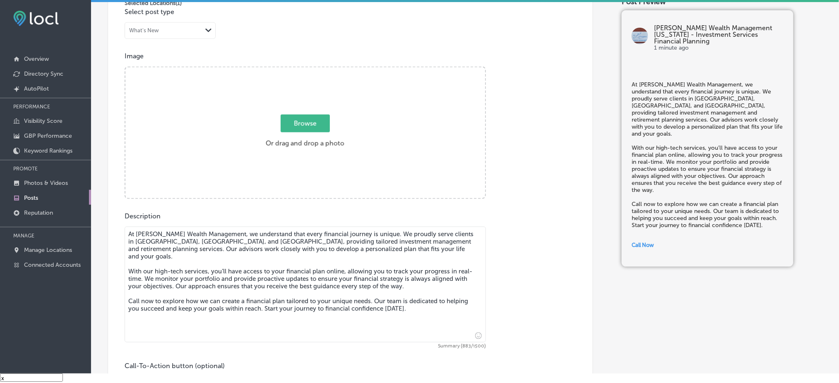
click at [313, 144] on label "Browse Or drag and drop a photo" at bounding box center [304, 133] width 85 height 36
click at [313, 70] on input "Browse Or drag and drop a photo" at bounding box center [305, 68] width 360 height 2
type input "C:\fakepath\[PERSON_NAME] Wealth Management (11).jpg"
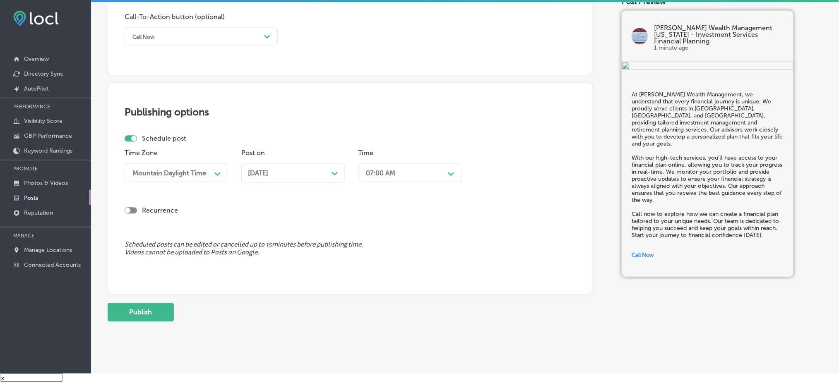
scroll to position [612, 0]
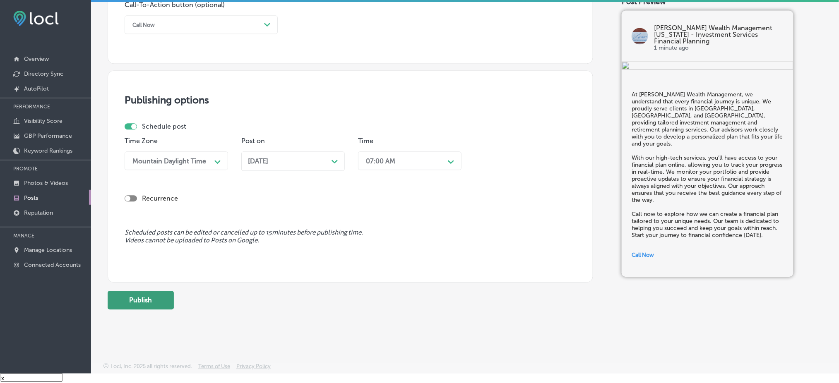
click at [162, 287] on button "Publish" at bounding box center [141, 300] width 66 height 19
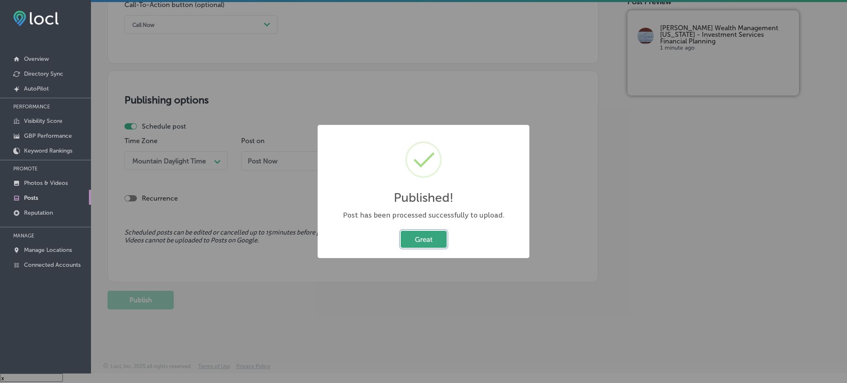
click at [429, 234] on button "Great" at bounding box center [424, 239] width 46 height 17
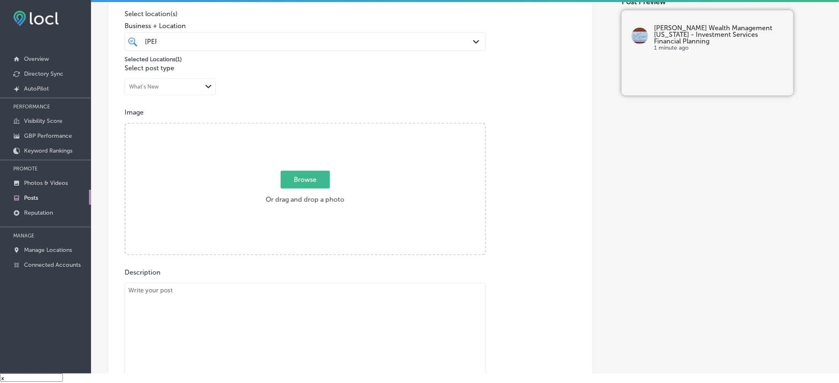
scroll to position [5, 0]
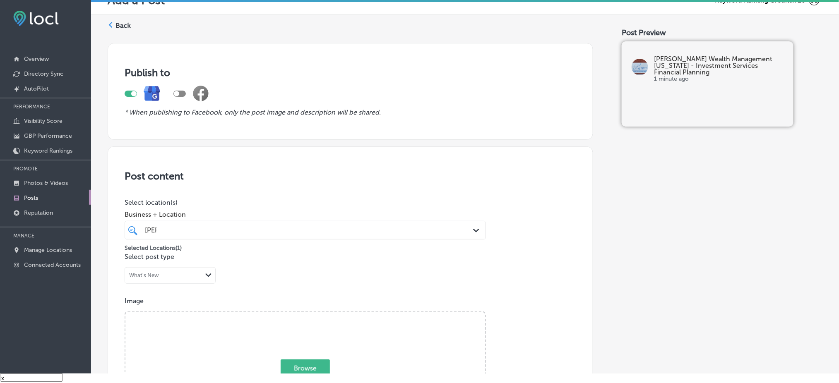
click at [128, 25] on label "Back" at bounding box center [122, 25] width 15 height 9
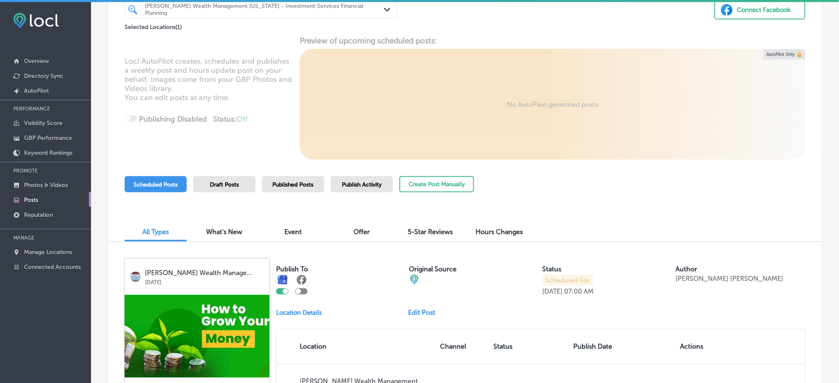
scroll to position [110, 0]
